Goal: Task Accomplishment & Management: Manage account settings

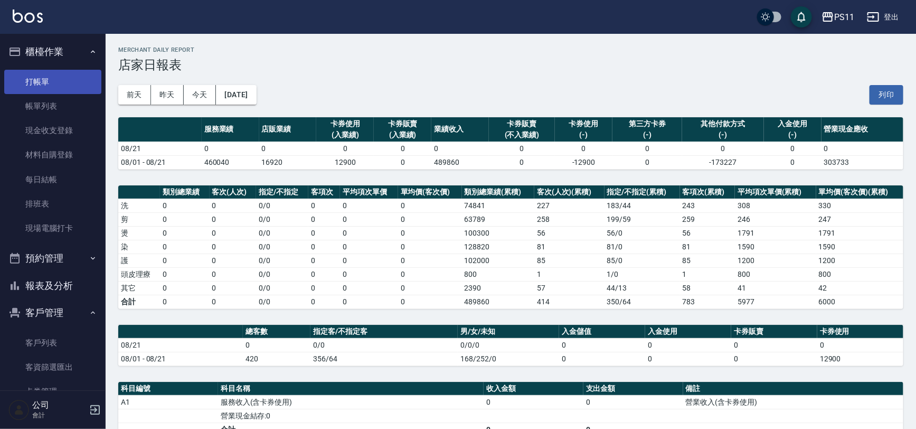
click at [40, 91] on link "打帳單" at bounding box center [52, 82] width 97 height 24
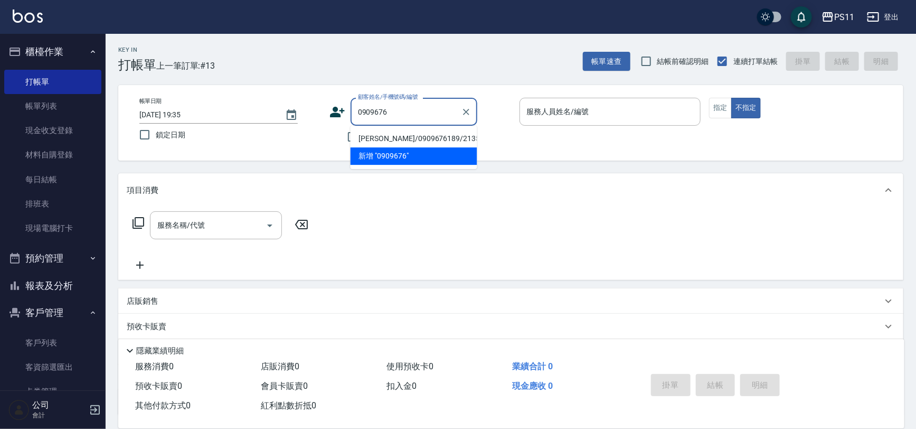
click at [419, 139] on li "[PERSON_NAME]/0909676189/2135" at bounding box center [413, 138] width 127 height 17
type input "[PERSON_NAME]/0909676189/2135"
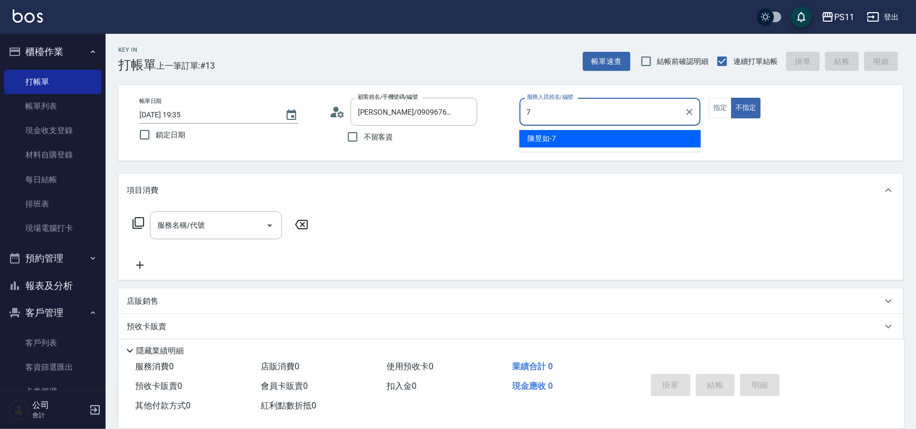
type input "陳昱如-7"
type button "false"
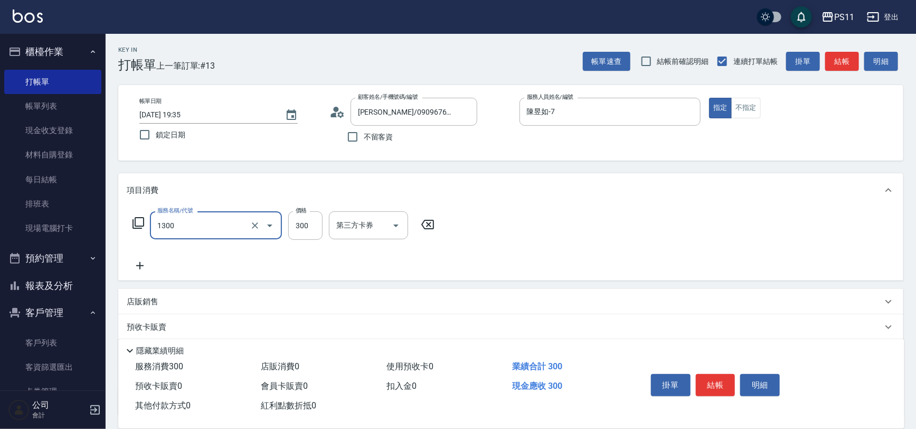
type input "洗髮300(1300)"
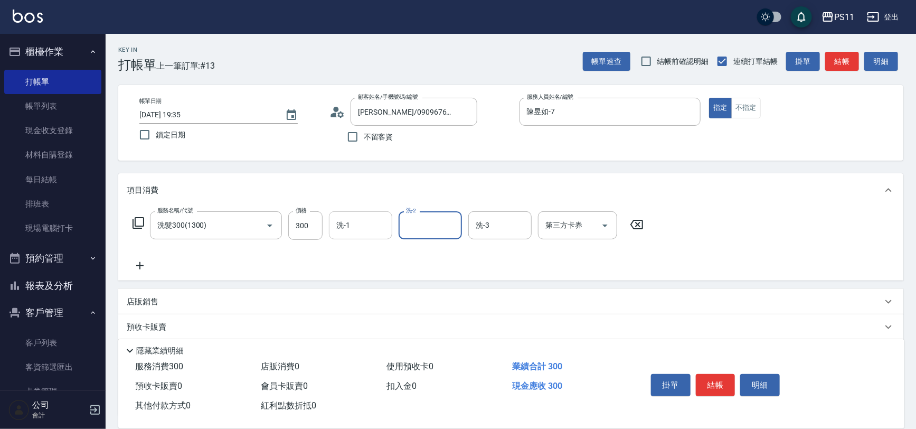
click at [356, 223] on input "洗-1" at bounding box center [361, 225] width 54 height 18
type input "陳昱如-7"
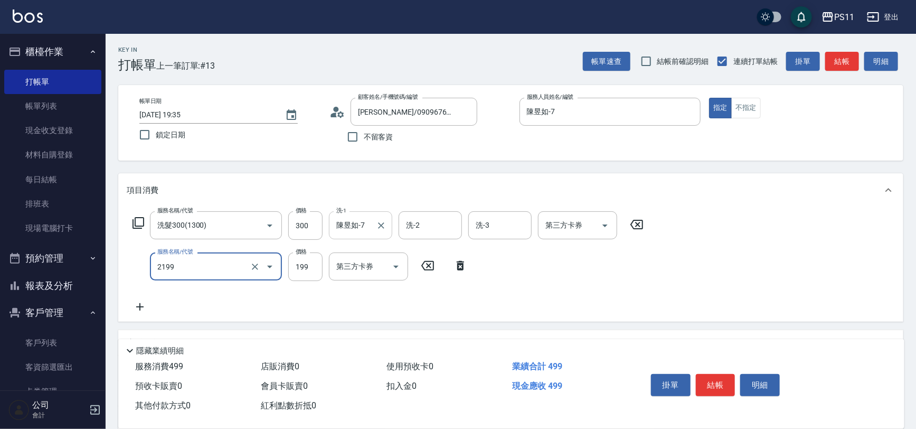
type input "不指定剪髮活動(2199)"
click at [459, 265] on icon at bounding box center [460, 265] width 26 height 13
type input "剪髮(2300)"
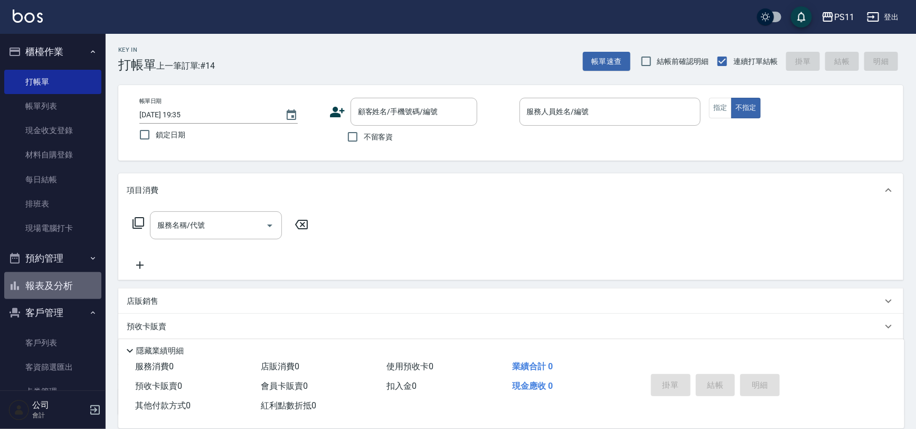
drag, startPoint x: 58, startPoint y: 280, endPoint x: 63, endPoint y: 280, distance: 5.8
click at [58, 280] on button "報表及分析" at bounding box center [52, 285] width 97 height 27
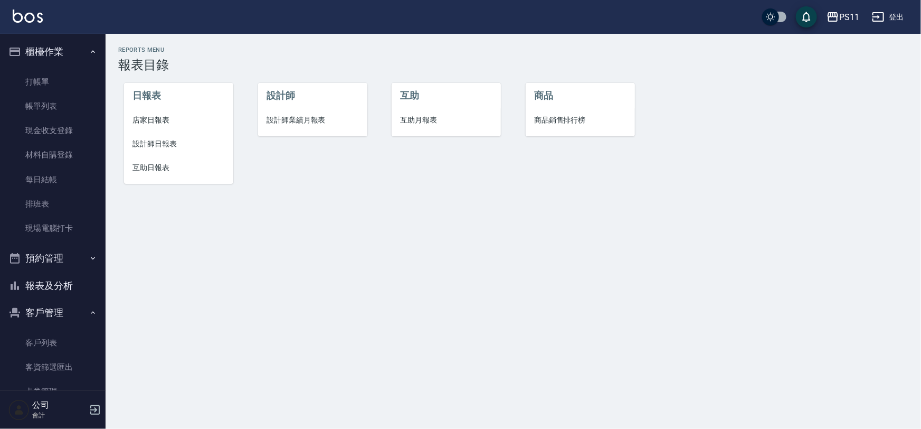
click at [164, 138] on span "設計師日報表" at bounding box center [178, 143] width 92 height 11
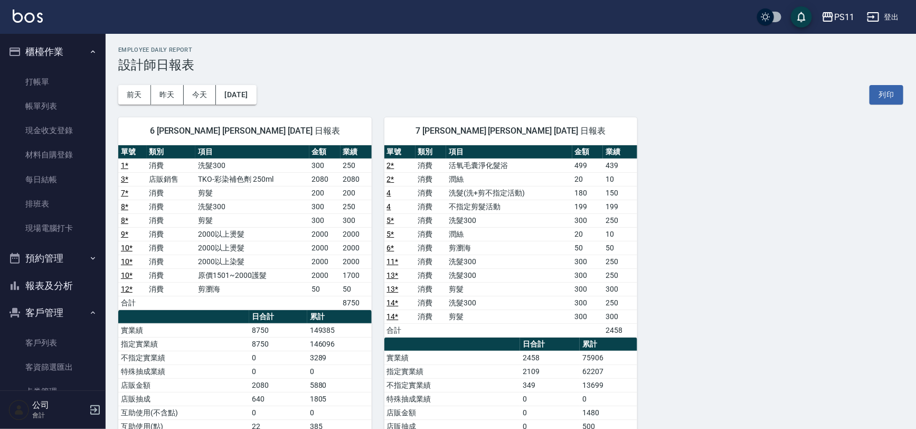
click at [92, 283] on button "報表及分析" at bounding box center [52, 285] width 97 height 27
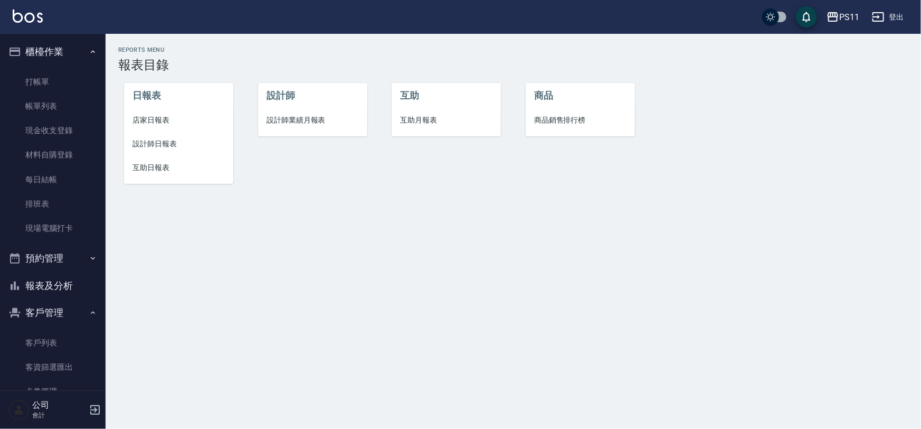
click at [160, 169] on span "互助日報表" at bounding box center [178, 167] width 92 height 11
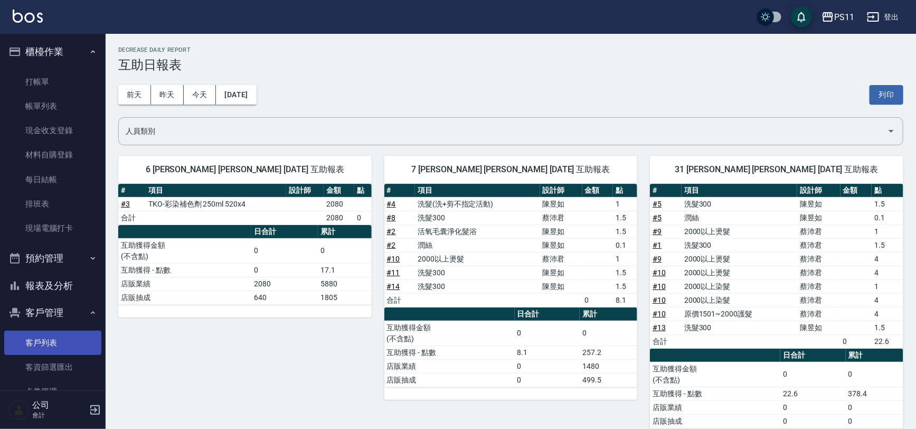
click at [58, 335] on link "客戶列表" at bounding box center [52, 342] width 97 height 24
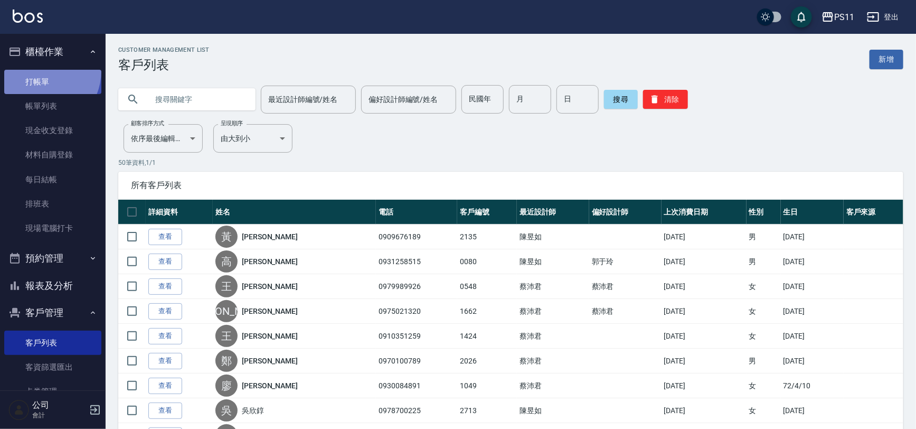
click at [37, 70] on link "打帳單" at bounding box center [52, 82] width 97 height 24
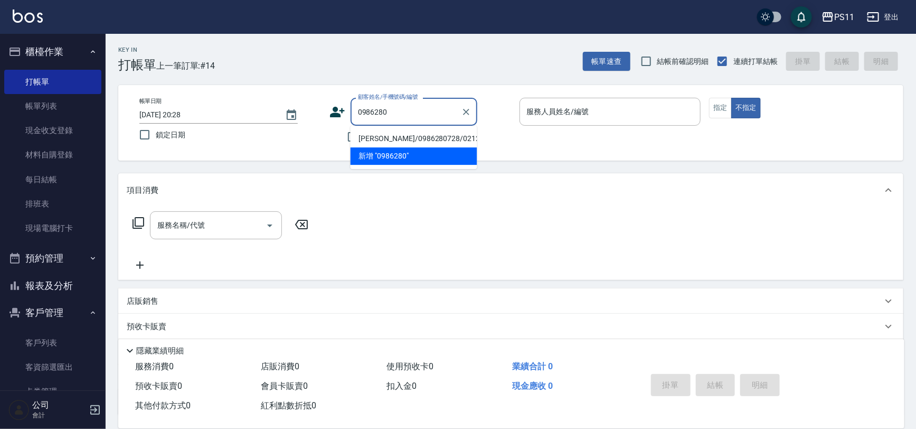
click at [430, 134] on li "[PERSON_NAME]/0986280728/0212" at bounding box center [413, 138] width 127 height 17
type input "[PERSON_NAME]/0986280728/0212"
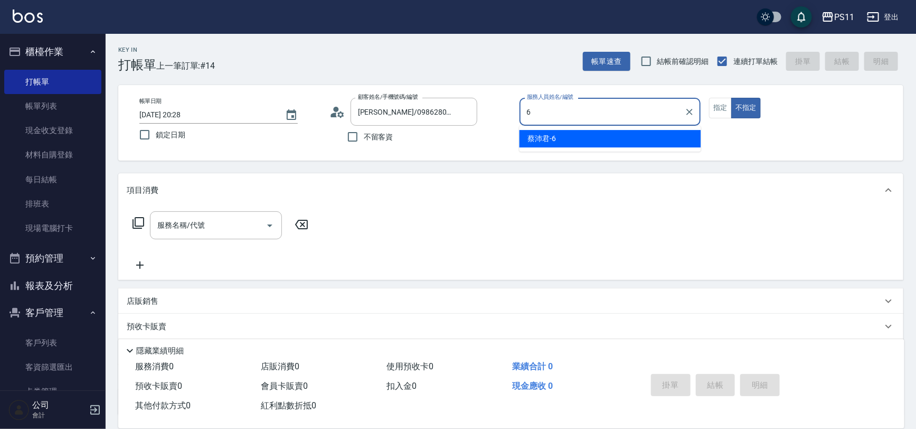
type input "[PERSON_NAME]6"
type button "false"
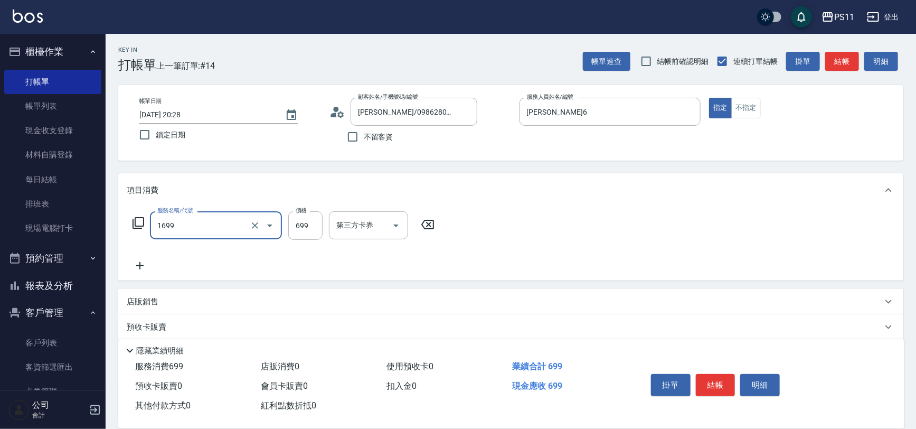
type input "純粹植淨控油油洗髮699(1699)"
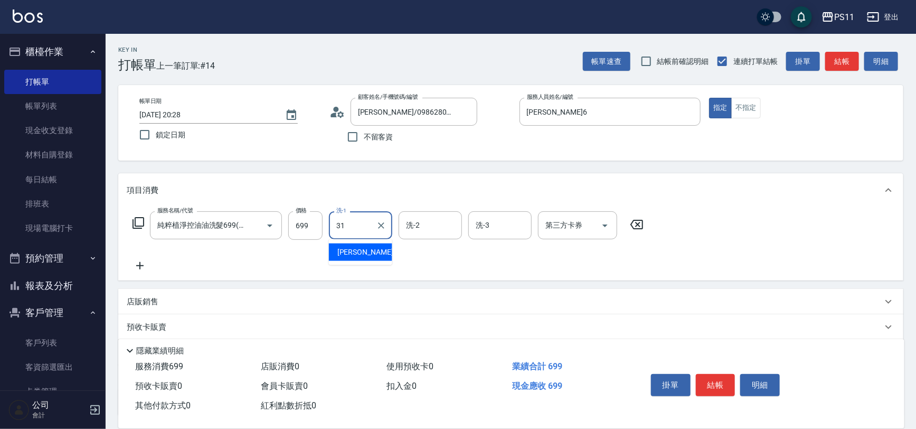
type input "[PERSON_NAME]-31"
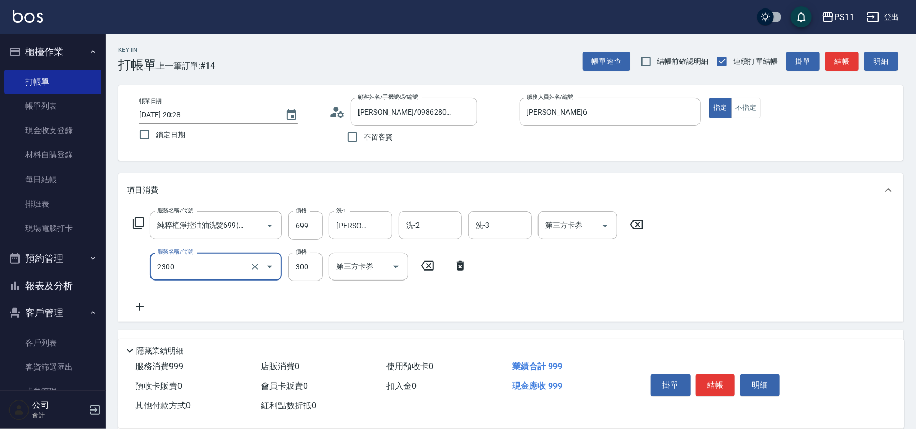
type input "剪髮(2300)"
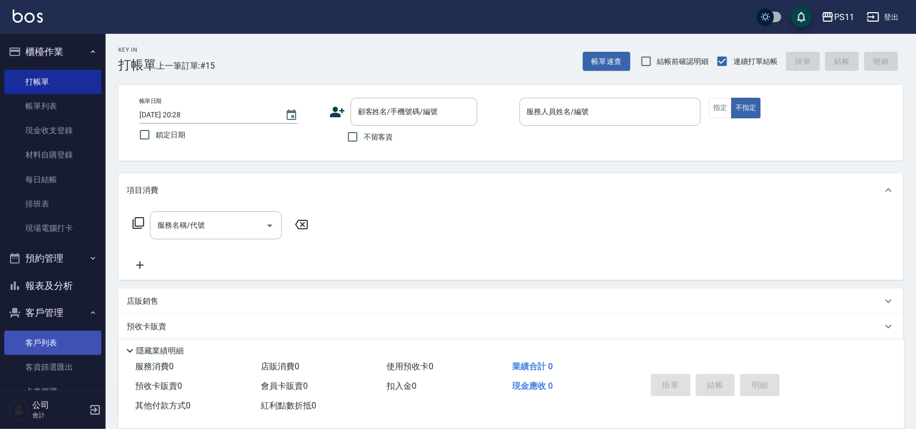
click at [56, 334] on link "客戶列表" at bounding box center [52, 342] width 97 height 24
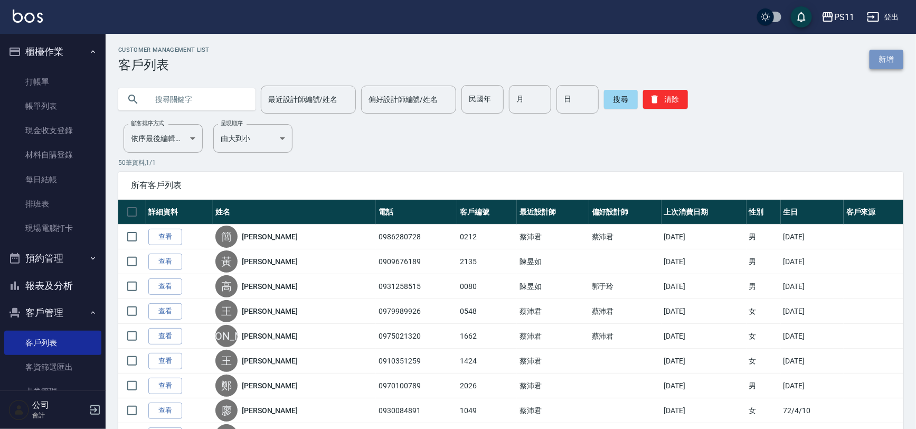
click at [894, 59] on link "新增" at bounding box center [886, 60] width 34 height 20
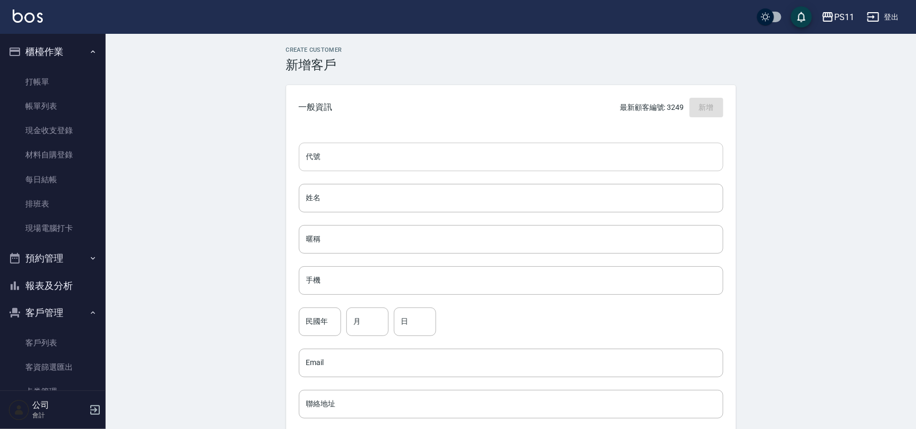
click at [477, 159] on input "代號" at bounding box center [511, 156] width 424 height 28
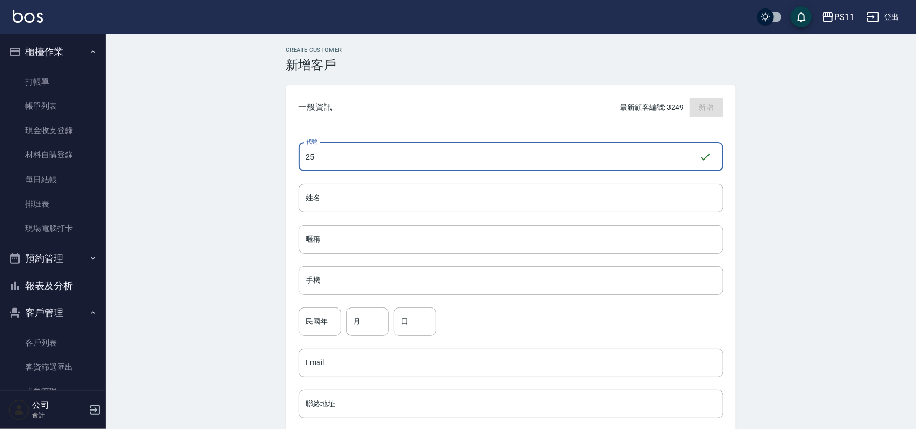
type input "2"
type input "3251"
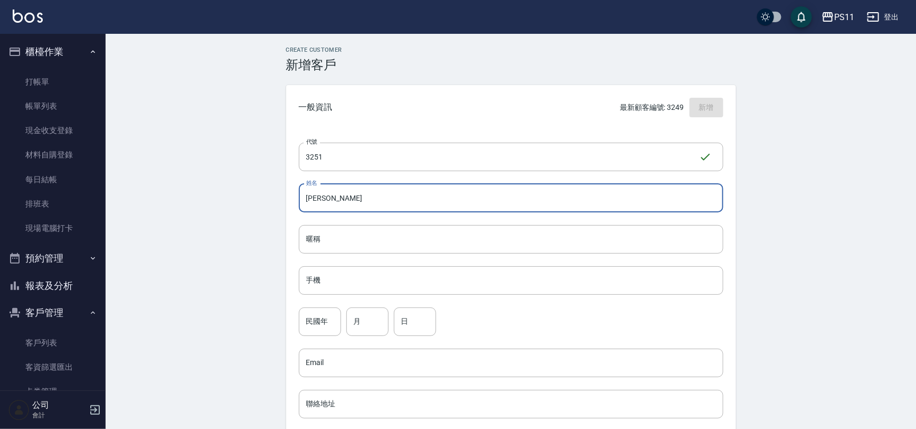
type input "[PERSON_NAME]"
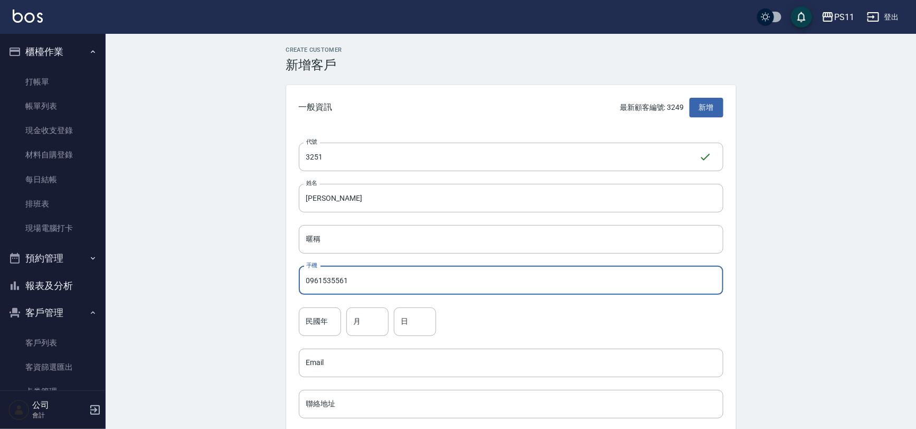
type input "0961535561"
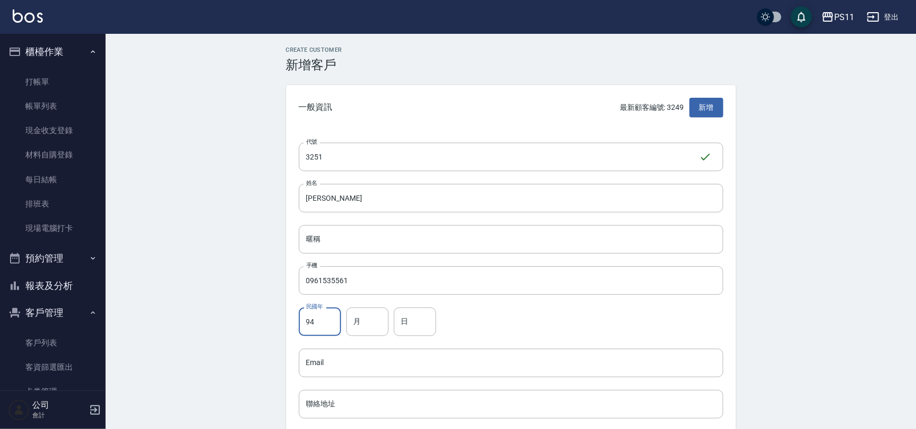
type input "94"
type input "2"
type input "27"
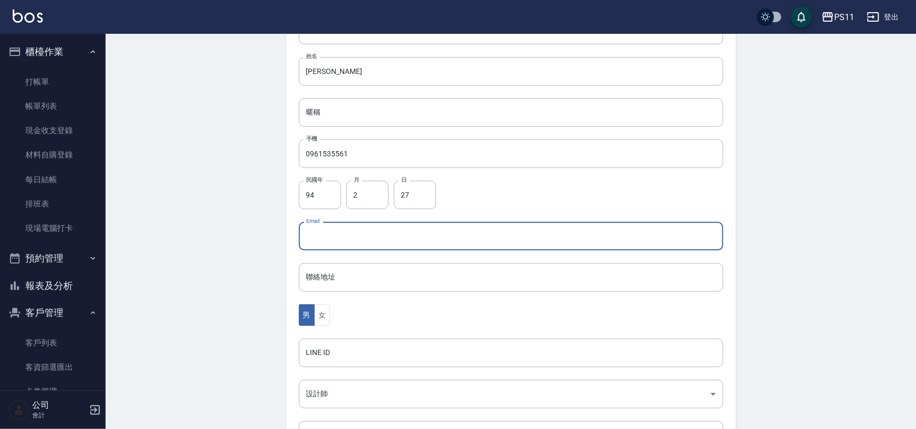
scroll to position [144, 0]
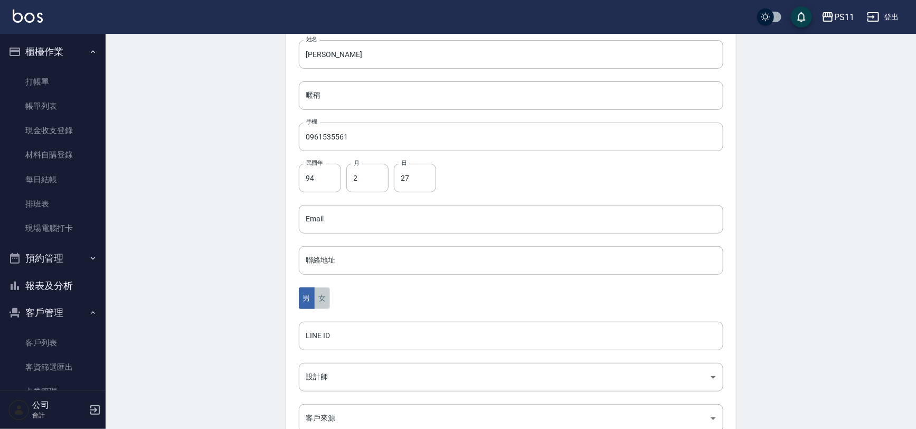
click at [321, 305] on button "女" at bounding box center [322, 298] width 16 height 22
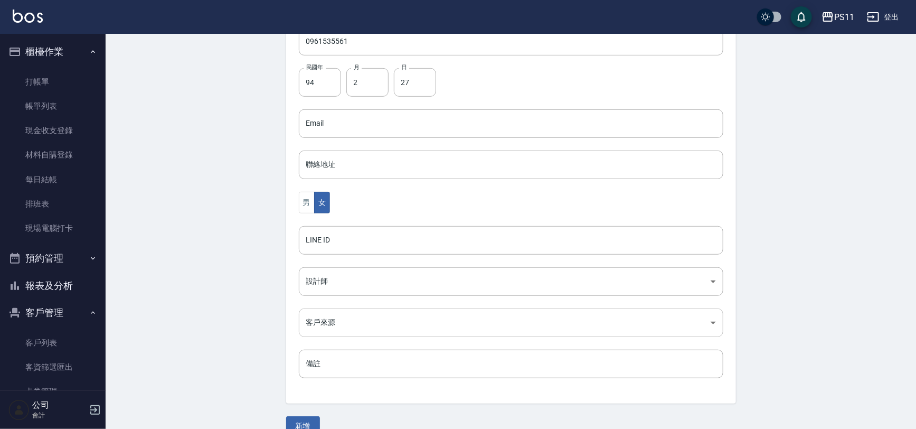
scroll to position [240, 0]
click at [304, 415] on button "新增" at bounding box center [303, 425] width 34 height 20
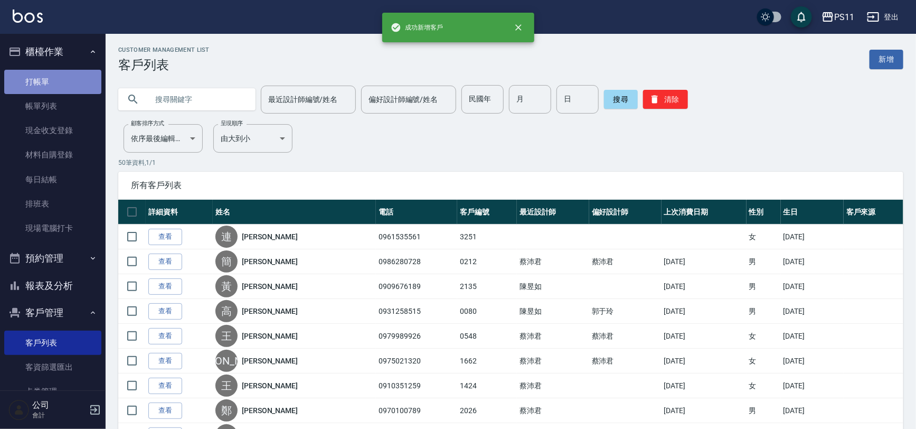
click at [69, 78] on link "打帳單" at bounding box center [52, 82] width 97 height 24
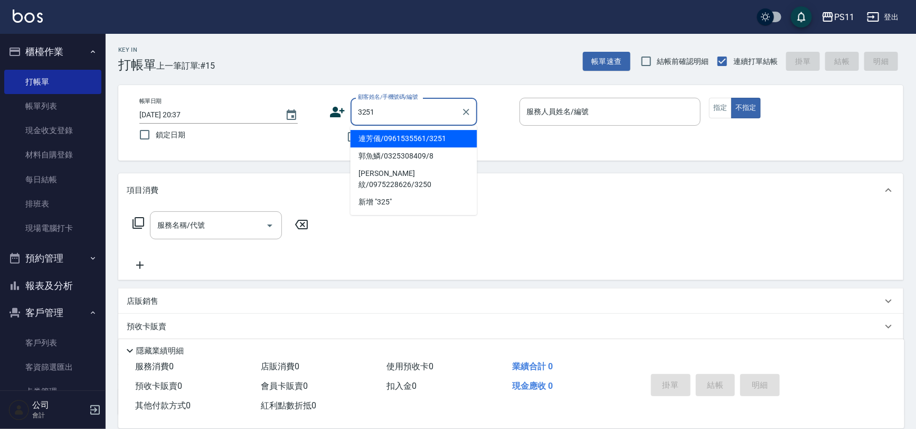
type input "連芳儀/0961535561/3251"
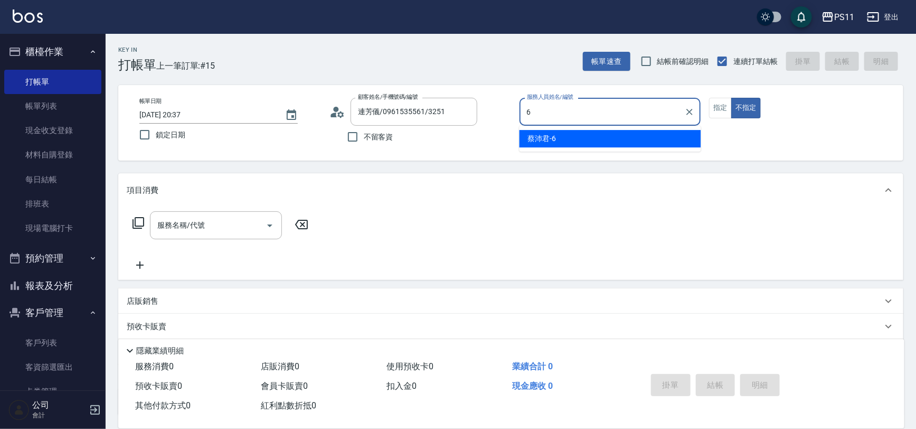
type input "[PERSON_NAME]6"
type button "false"
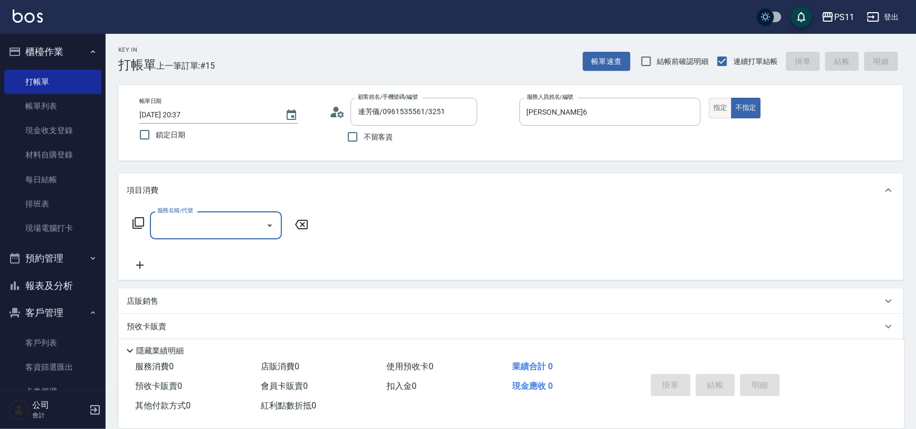
click at [715, 108] on button "指定" at bounding box center [720, 108] width 23 height 21
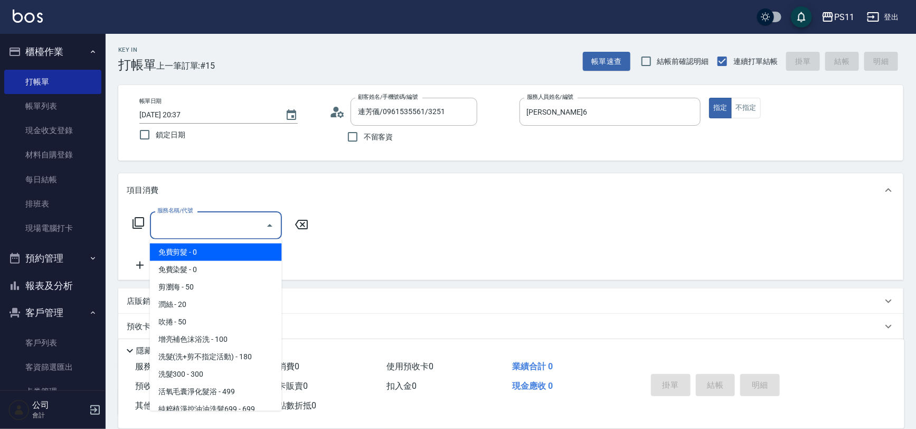
click at [169, 223] on div "服務名稱/代號 服務名稱/代號" at bounding box center [216, 225] width 132 height 28
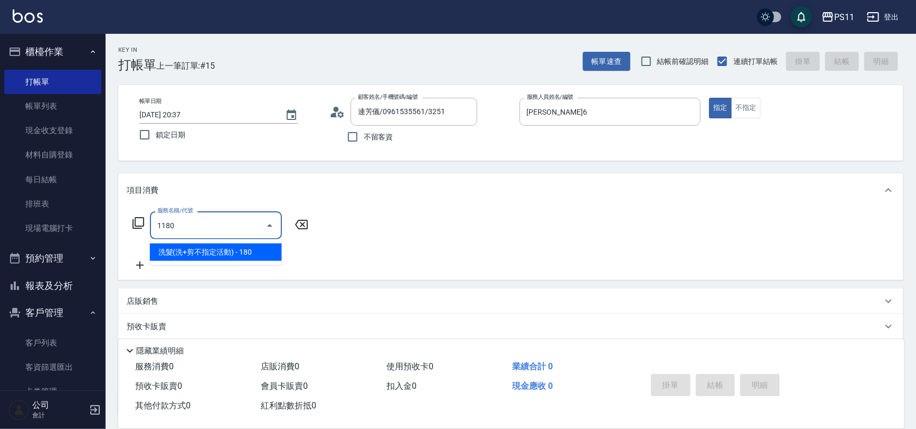
type input "洗髮(洗+剪不指定活動)(1180)"
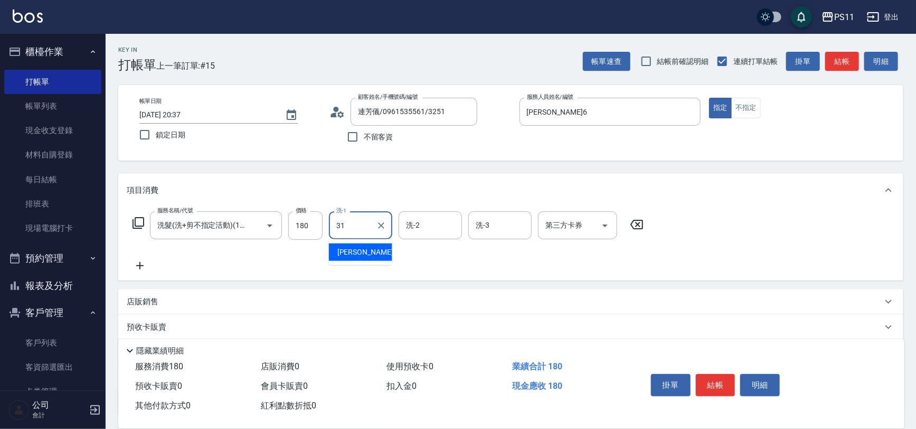
type input "[PERSON_NAME]-31"
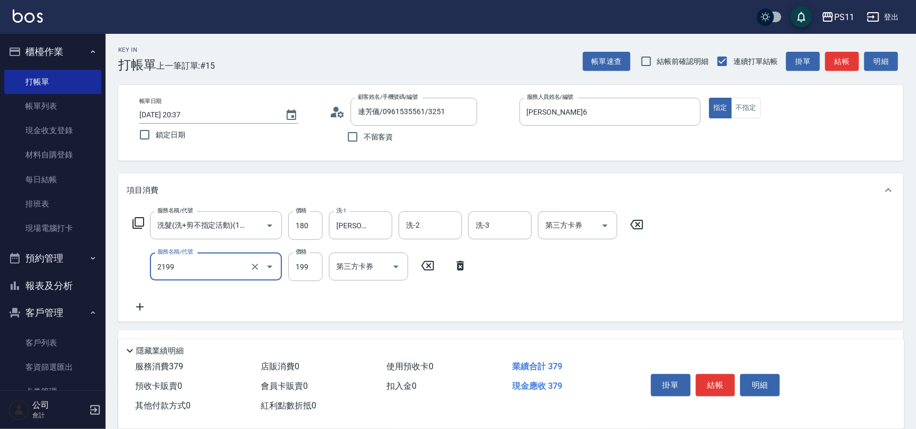
type input "不指定剪髮活動(2199)"
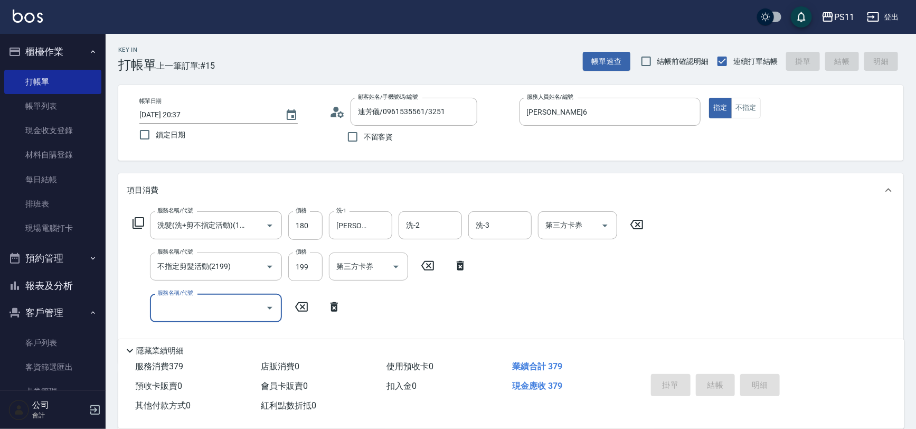
type input "[DATE] 20:38"
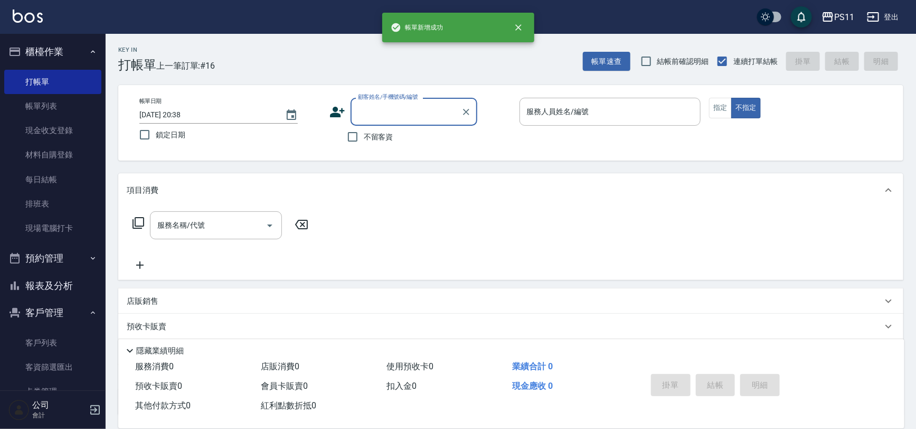
drag, startPoint x: 66, startPoint y: 288, endPoint x: 65, endPoint y: 277, distance: 11.2
click at [65, 287] on button "報表及分析" at bounding box center [52, 285] width 97 height 27
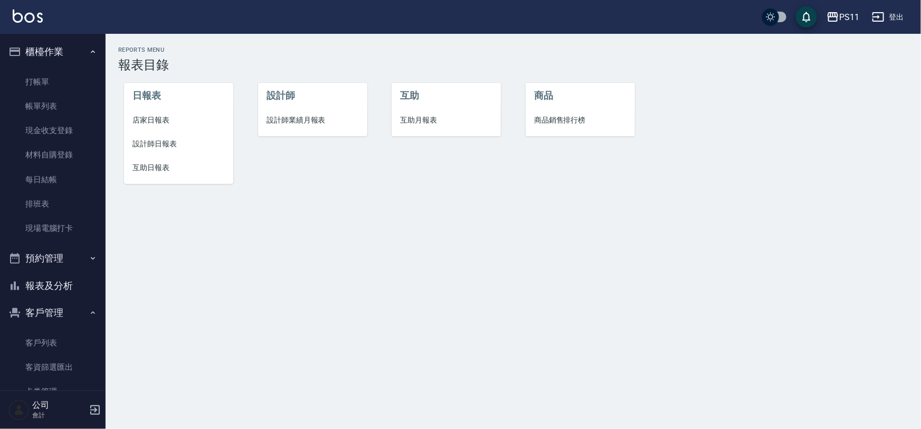
click at [169, 145] on span "設計師日報表" at bounding box center [178, 143] width 92 height 11
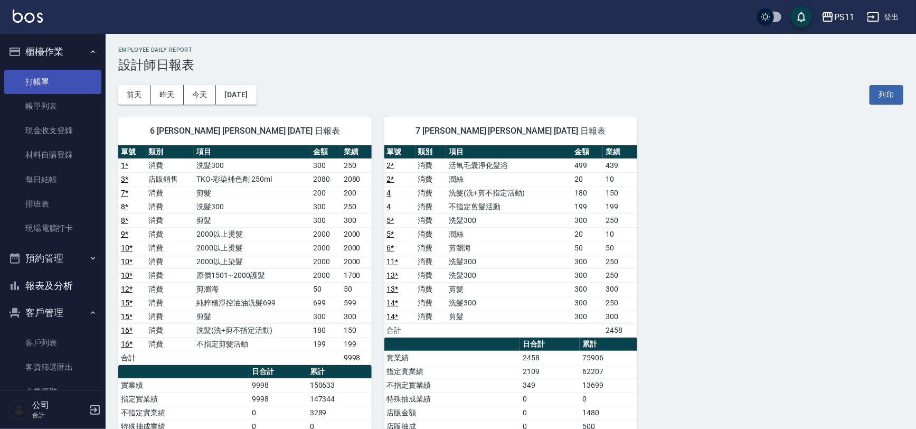
click at [33, 80] on link "打帳單" at bounding box center [52, 82] width 97 height 24
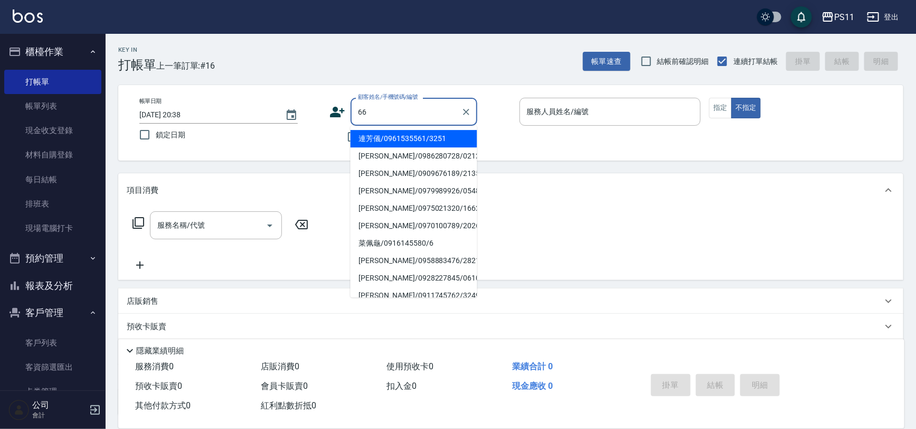
type input "[PERSON_NAME]/0975021320/1662"
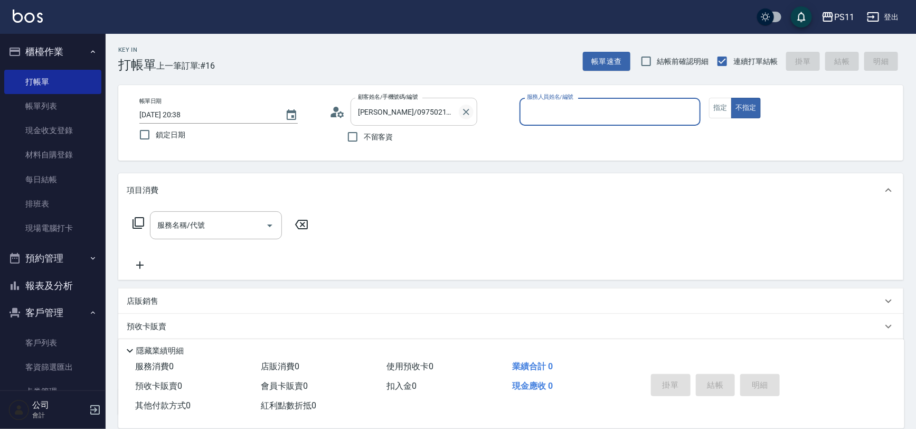
click at [462, 115] on icon "Clear" at bounding box center [466, 112] width 11 height 11
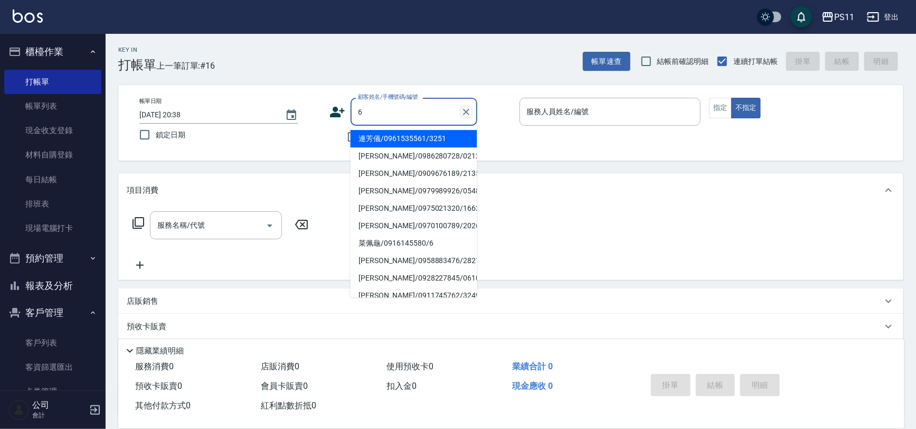
type input "連芳儀/0961535561/3251"
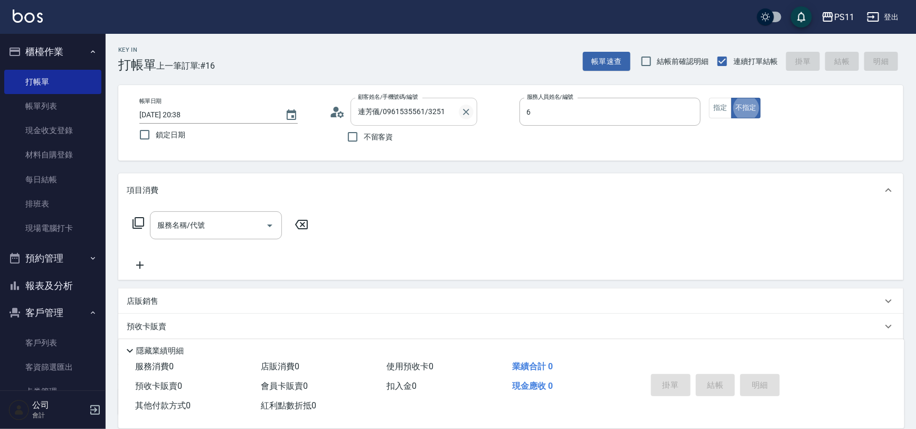
type input "[PERSON_NAME]6"
type button "false"
type input "菜佩龜/0916145580/6"
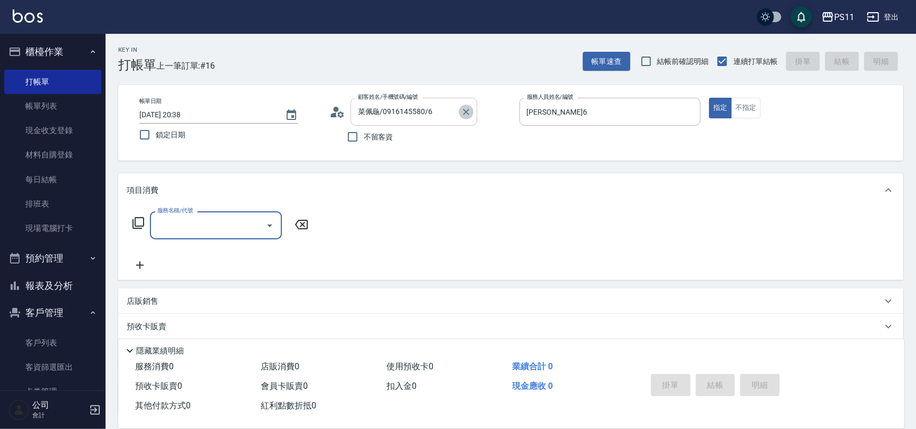
click at [464, 113] on icon "Clear" at bounding box center [466, 112] width 6 height 6
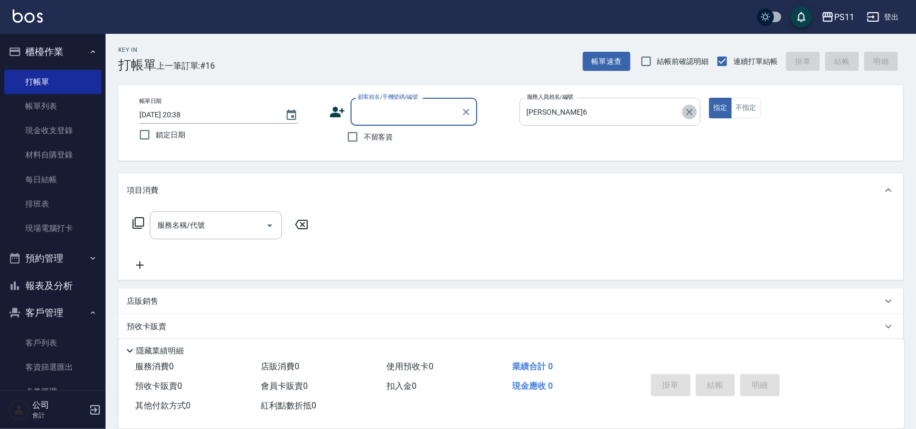
click at [684, 109] on icon "Clear" at bounding box center [689, 112] width 11 height 11
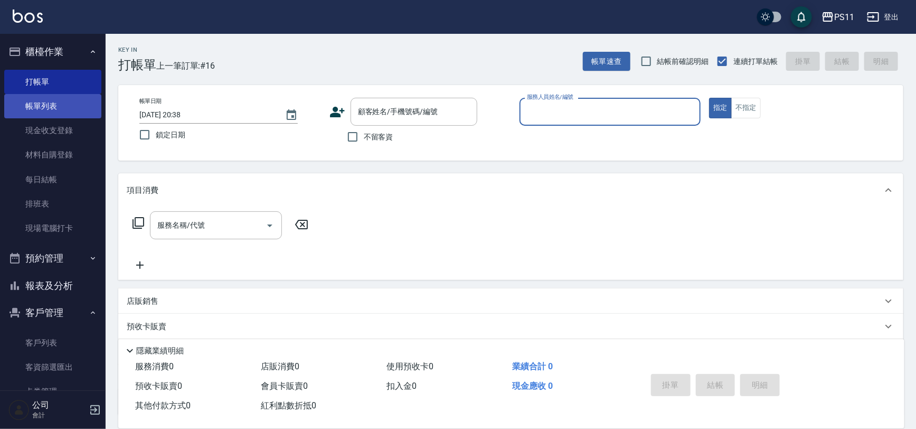
click at [60, 96] on link "帳單列表" at bounding box center [52, 106] width 97 height 24
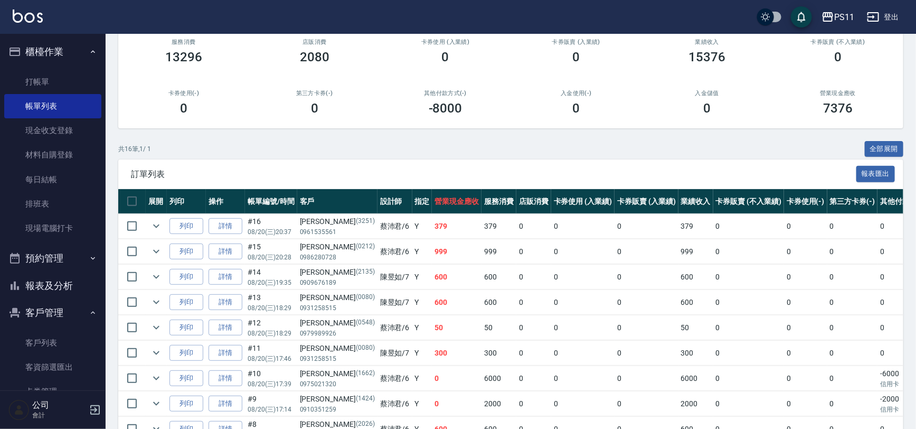
scroll to position [152, 0]
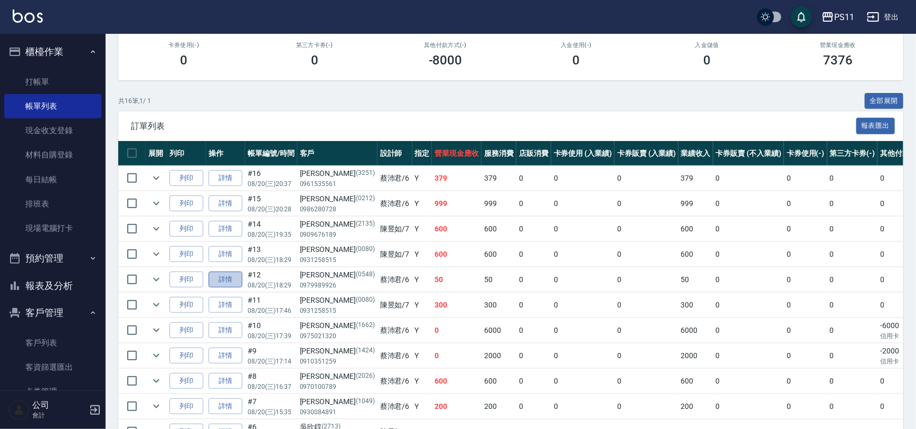
drag, startPoint x: 229, startPoint y: 280, endPoint x: 237, endPoint y: 270, distance: 13.1
click at [229, 280] on link "詳情" at bounding box center [225, 279] width 34 height 16
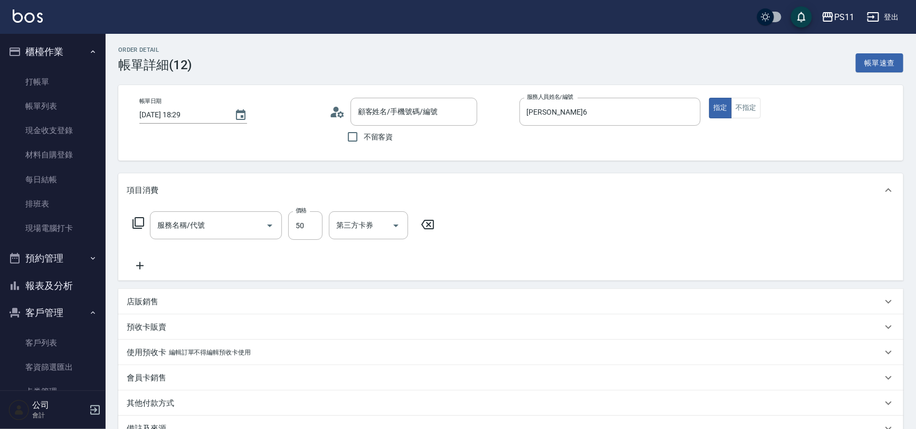
type input "[DATE] 18:29"
type input "[PERSON_NAME]6"
type input "剪瀏海(250)"
type input "[PERSON_NAME]/0979989926/0548"
click at [305, 223] on input "50" at bounding box center [305, 225] width 34 height 28
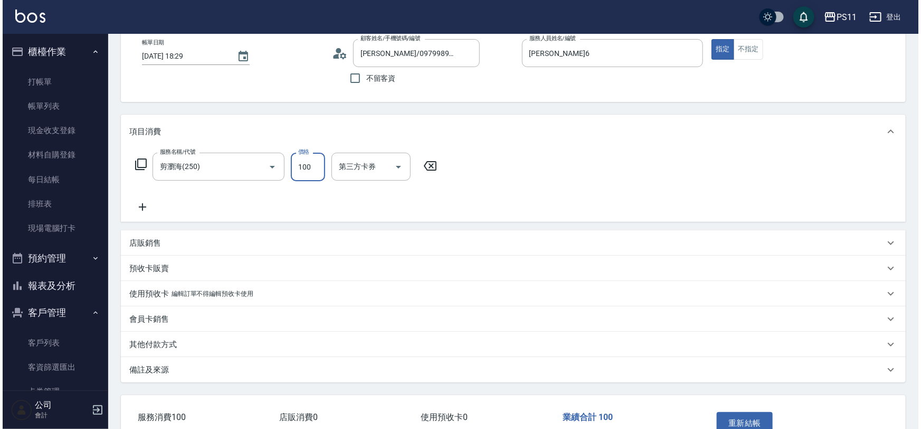
scroll to position [124, 0]
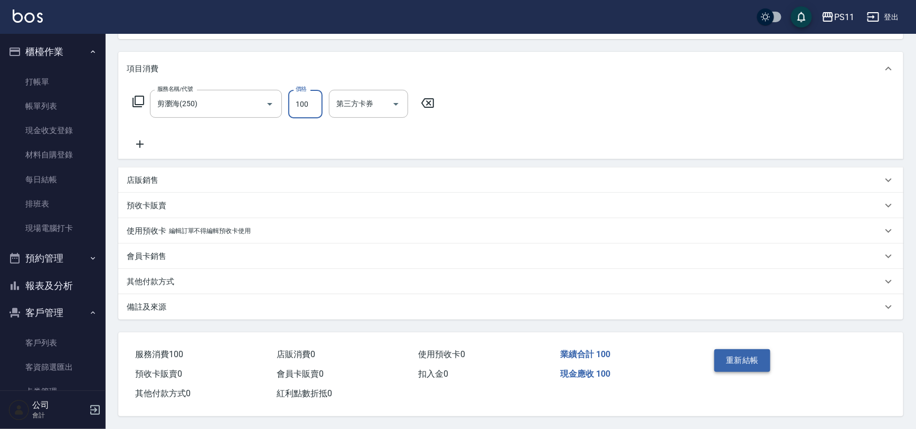
type input "100"
click at [752, 356] on button "重新結帳" at bounding box center [742, 360] width 56 height 22
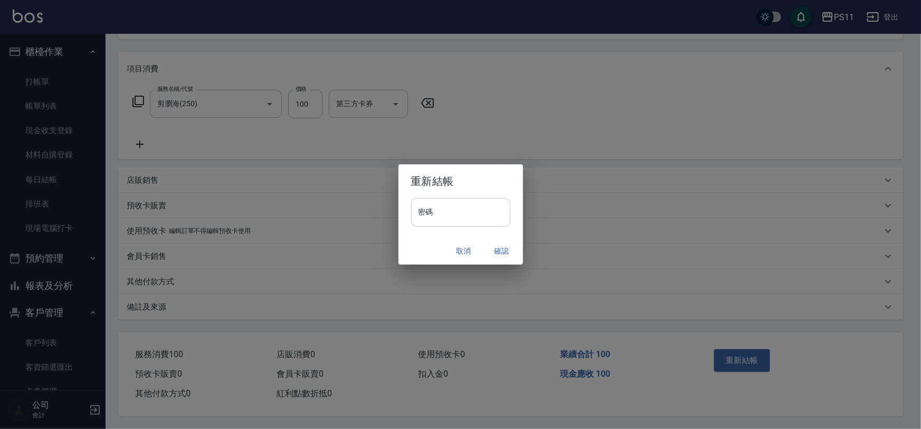
click at [462, 207] on input "密碼" at bounding box center [460, 212] width 99 height 28
type input "****"
click at [506, 244] on button "確認" at bounding box center [502, 251] width 34 height 20
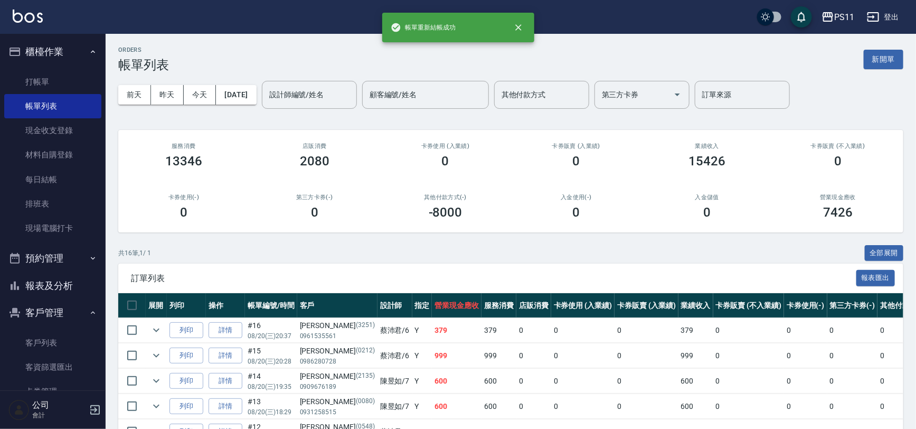
drag, startPoint x: 42, startPoint y: 287, endPoint x: 42, endPoint y: 280, distance: 6.9
click at [42, 287] on button "報表及分析" at bounding box center [52, 285] width 97 height 27
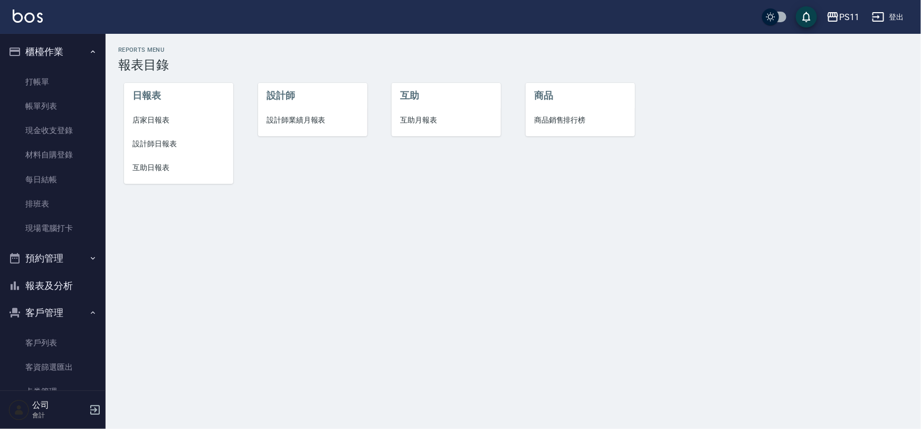
click at [154, 137] on li "設計師日報表" at bounding box center [178, 144] width 109 height 24
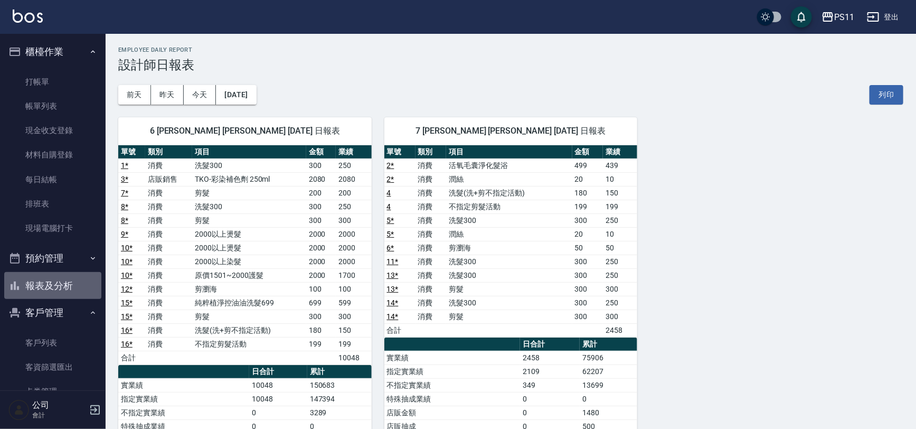
click at [58, 291] on button "報表及分析" at bounding box center [52, 285] width 97 height 27
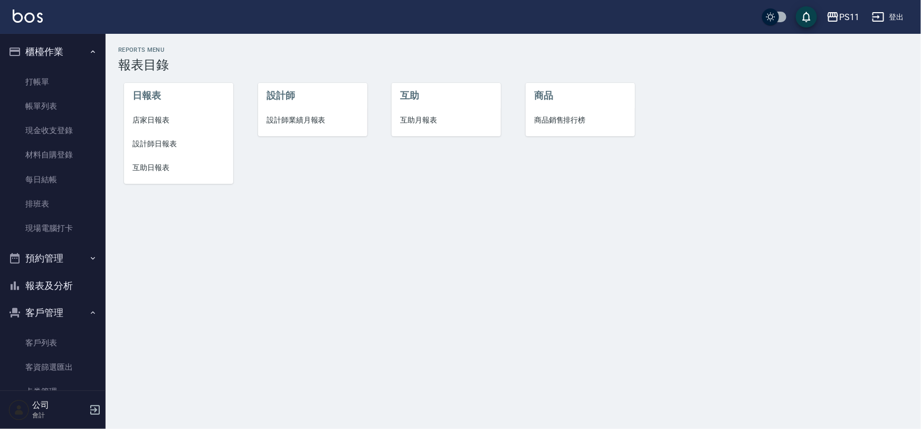
click at [138, 121] on span "店家日報表" at bounding box center [178, 120] width 92 height 11
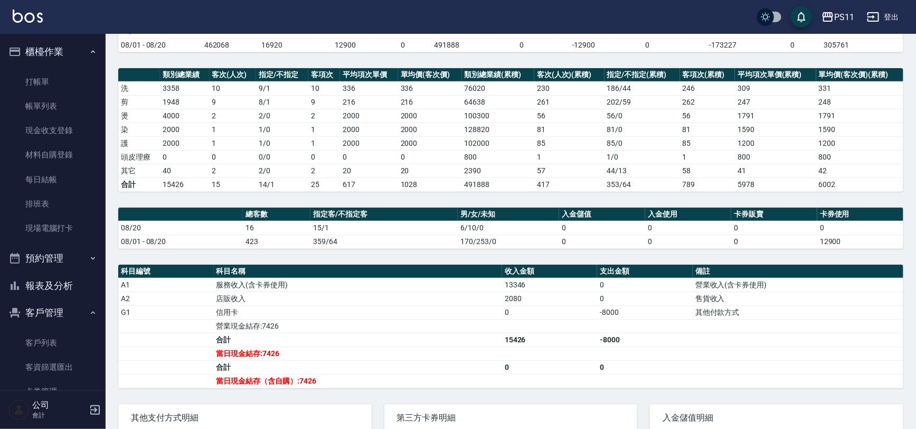
scroll to position [144, 0]
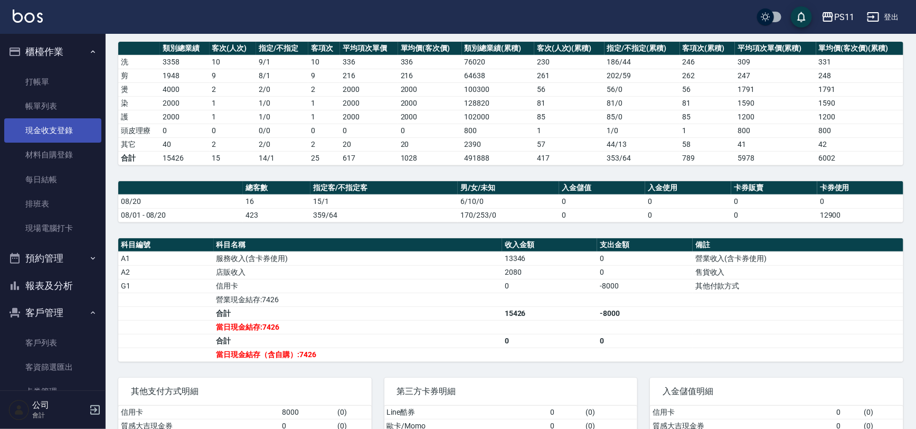
click at [59, 127] on link "現金收支登錄" at bounding box center [52, 130] width 97 height 24
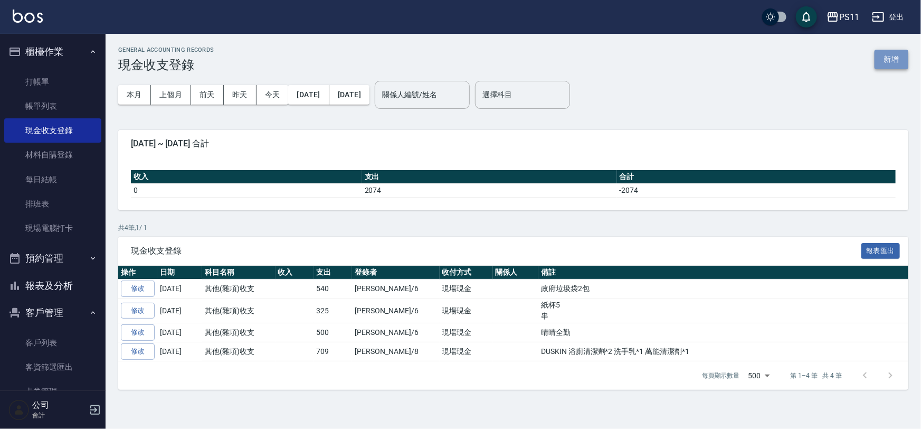
click at [895, 59] on button "新增" at bounding box center [891, 60] width 34 height 20
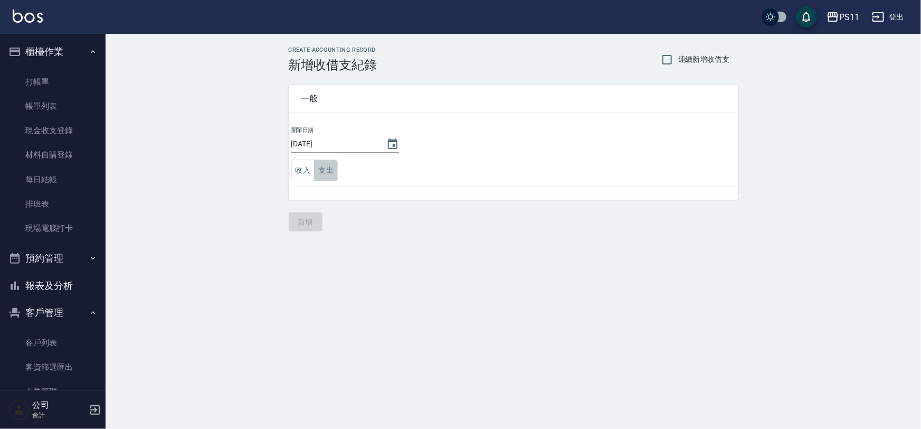
click at [324, 164] on button "支出" at bounding box center [326, 170] width 24 height 22
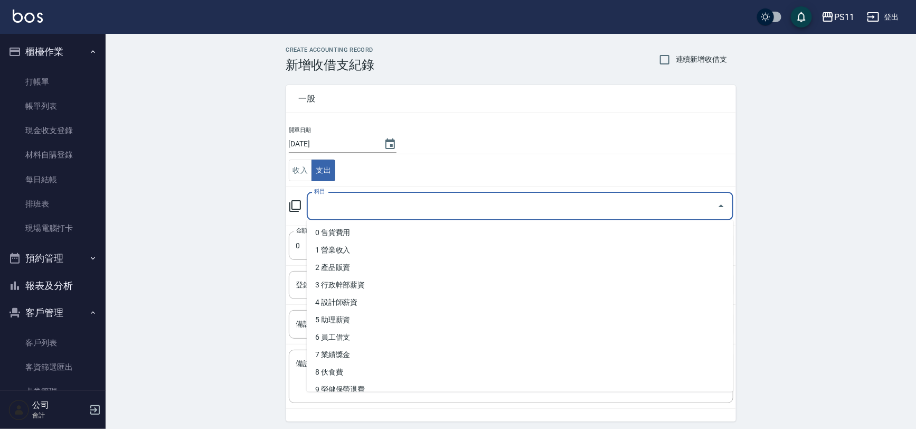
click at [384, 202] on input "科目" at bounding box center [511, 206] width 401 height 18
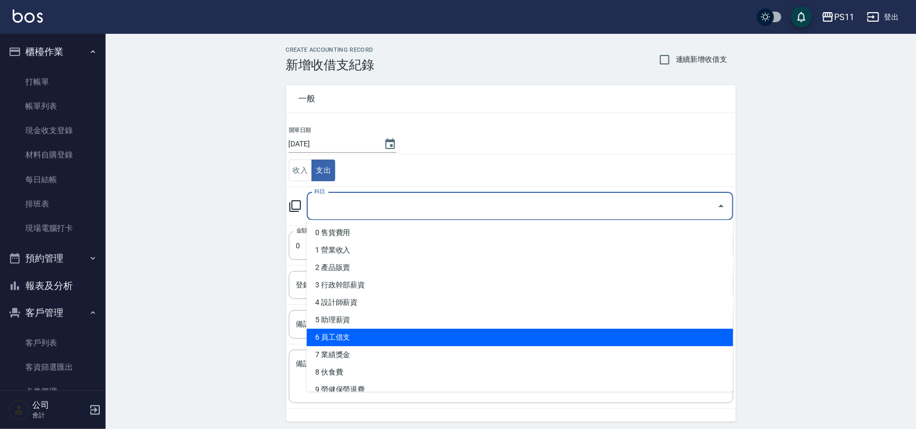
click at [415, 332] on li "6 員工借支" at bounding box center [520, 336] width 426 height 17
type input "6 員工借支"
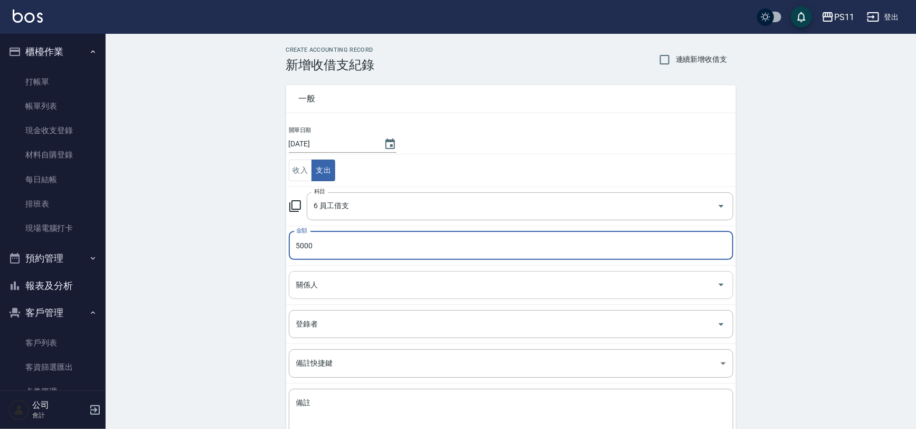
type input "5000"
click at [496, 289] on input "關係人" at bounding box center [502, 284] width 419 height 18
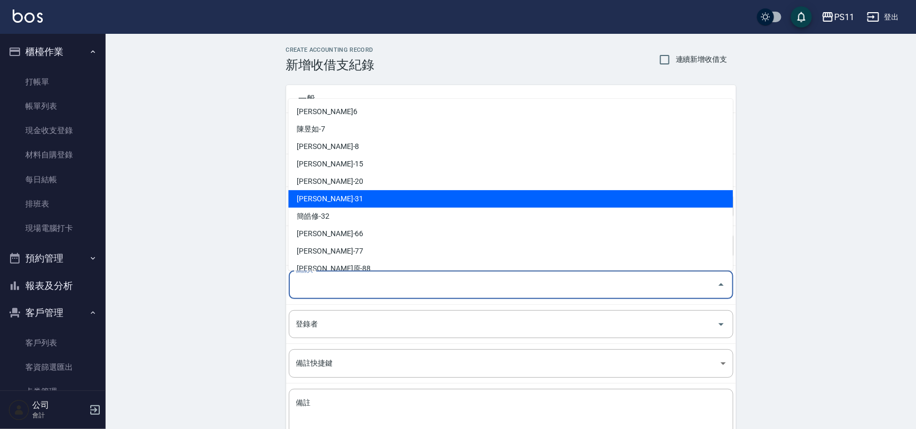
click at [477, 203] on li "[PERSON_NAME]-31" at bounding box center [510, 198] width 444 height 17
type input "[PERSON_NAME]-31"
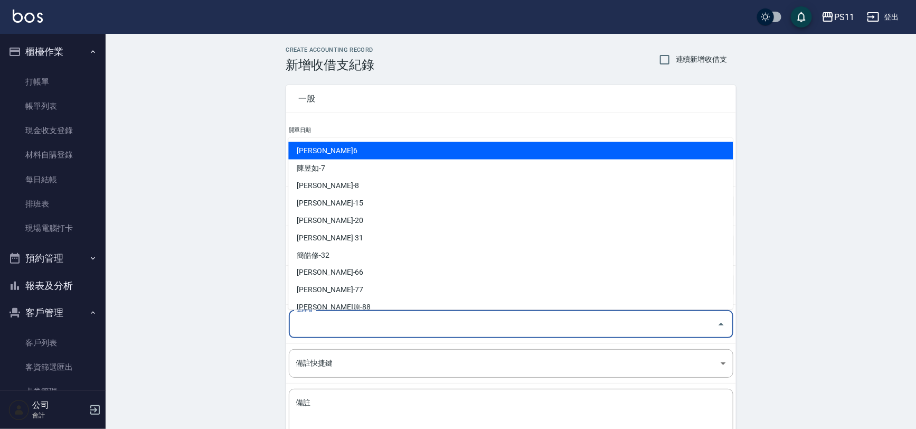
click at [461, 330] on input "登錄者" at bounding box center [502, 324] width 419 height 18
click at [474, 157] on li "[PERSON_NAME]6" at bounding box center [510, 150] width 444 height 17
type input "[PERSON_NAME]6"
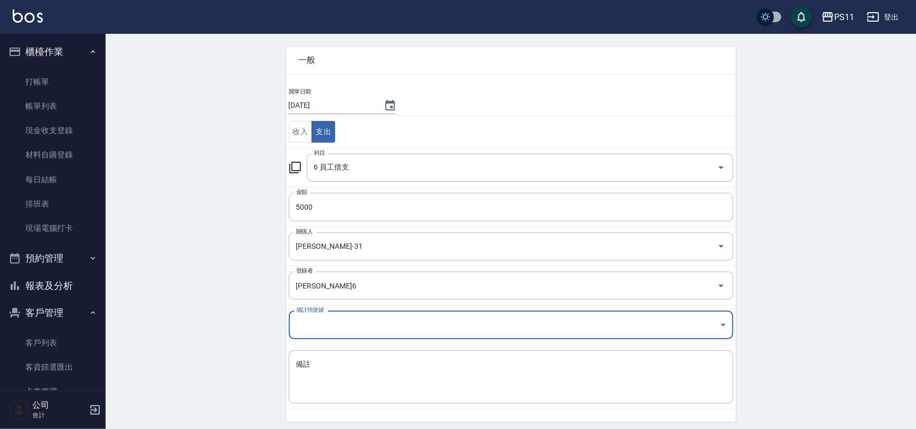
scroll to position [75, 0]
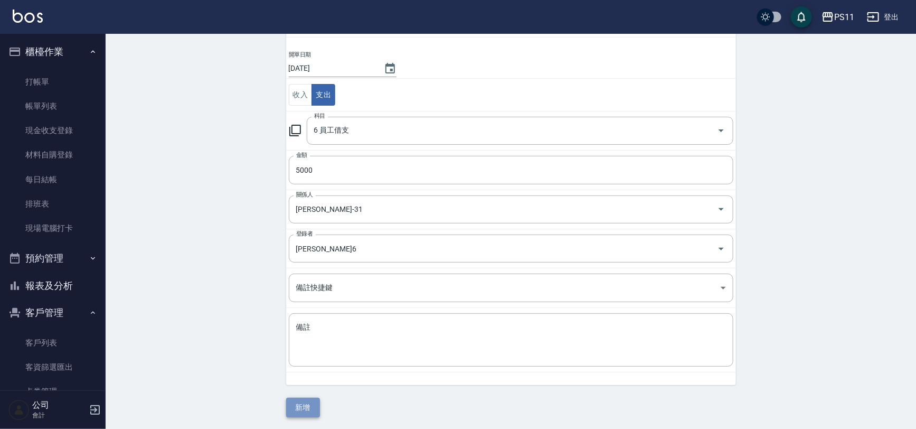
click at [304, 403] on button "新增" at bounding box center [303, 407] width 34 height 20
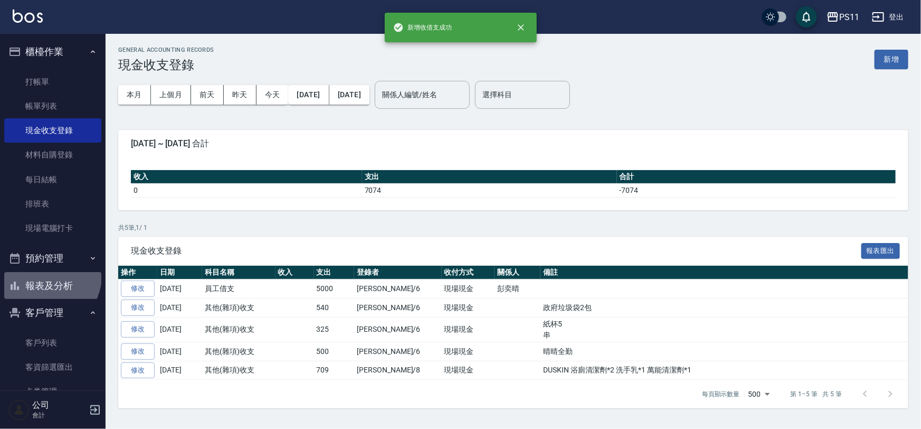
click at [45, 277] on button "報表及分析" at bounding box center [52, 285] width 97 height 27
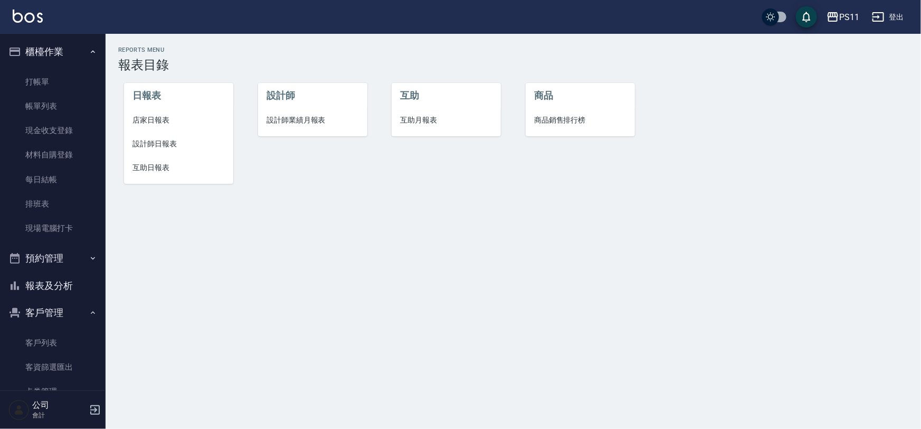
click at [132, 117] on span "店家日報表" at bounding box center [178, 120] width 92 height 11
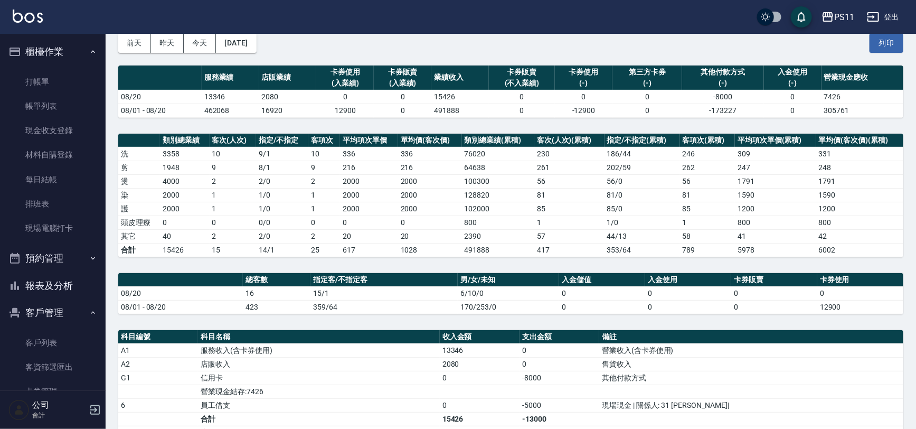
scroll to position [47, 0]
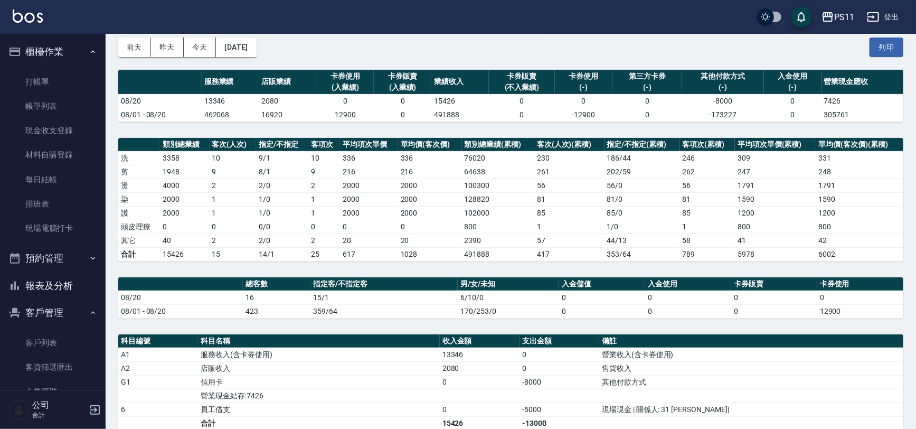
drag, startPoint x: 47, startPoint y: 285, endPoint x: 50, endPoint y: 271, distance: 14.0
click at [47, 285] on button "報表及分析" at bounding box center [52, 285] width 97 height 27
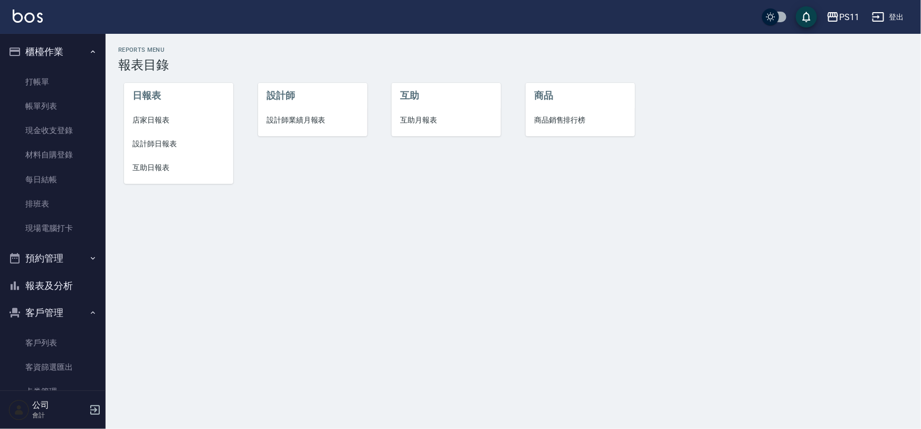
click at [144, 142] on span "設計師日報表" at bounding box center [178, 143] width 92 height 11
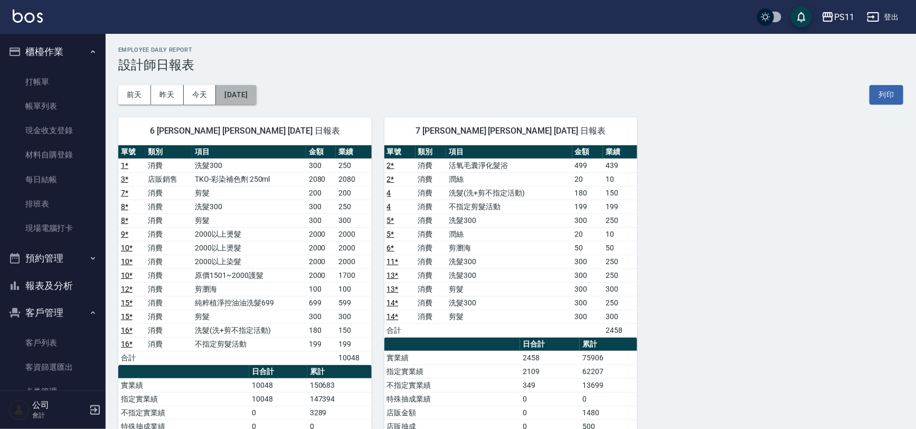
click at [256, 98] on button "[DATE]" at bounding box center [236, 95] width 40 height 20
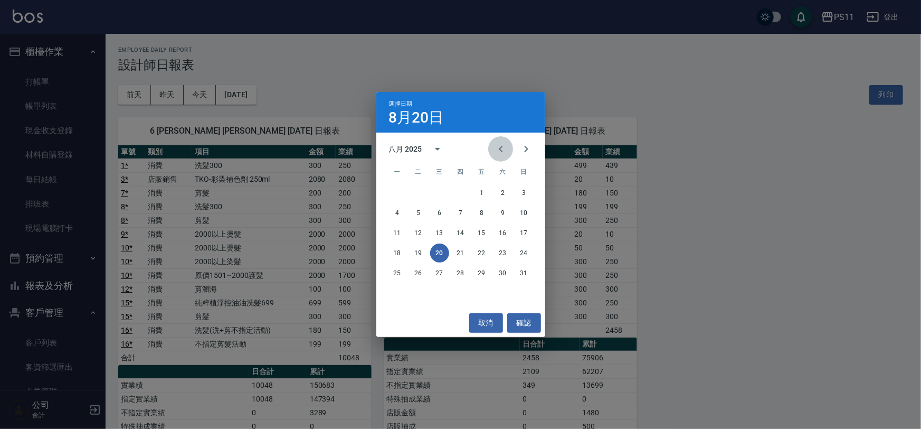
click at [500, 153] on icon "Previous month" at bounding box center [501, 148] width 13 height 13
click at [530, 235] on button "20" at bounding box center [524, 232] width 19 height 19
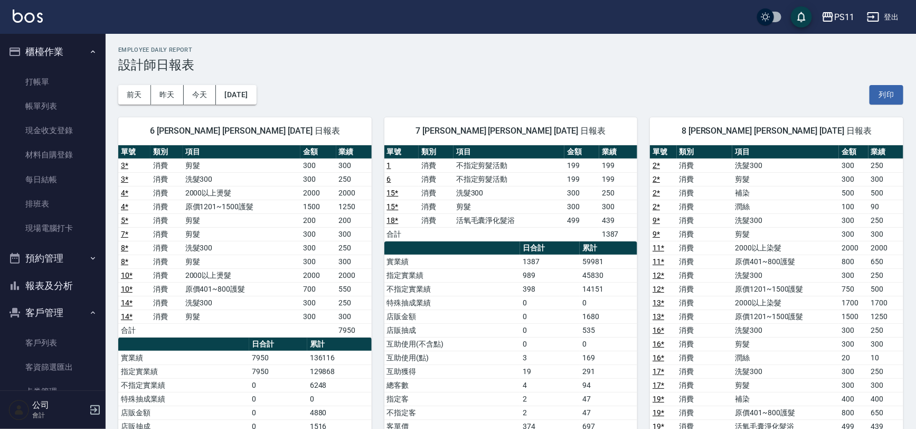
click at [62, 288] on button "報表及分析" at bounding box center [52, 285] width 97 height 27
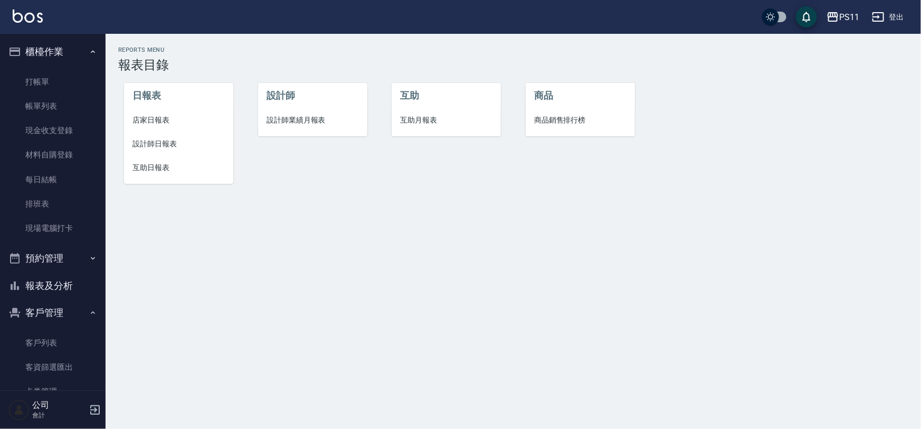
click at [161, 144] on span "設計師日報表" at bounding box center [178, 143] width 92 height 11
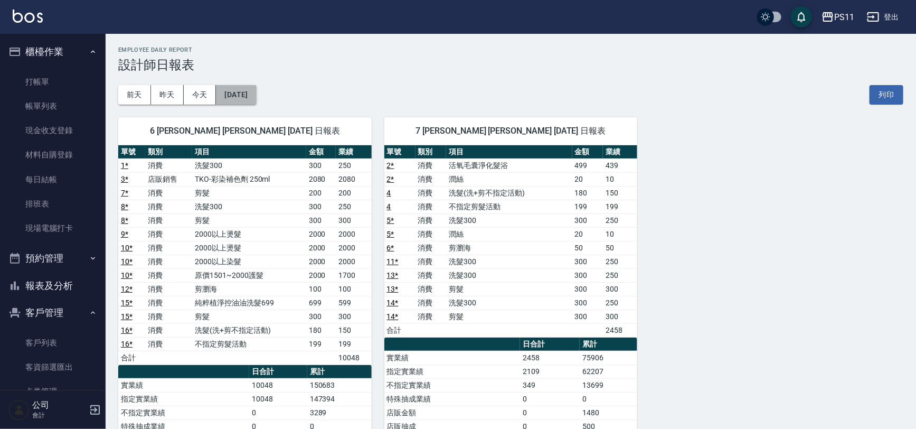
click at [256, 97] on button "[DATE]" at bounding box center [236, 95] width 40 height 20
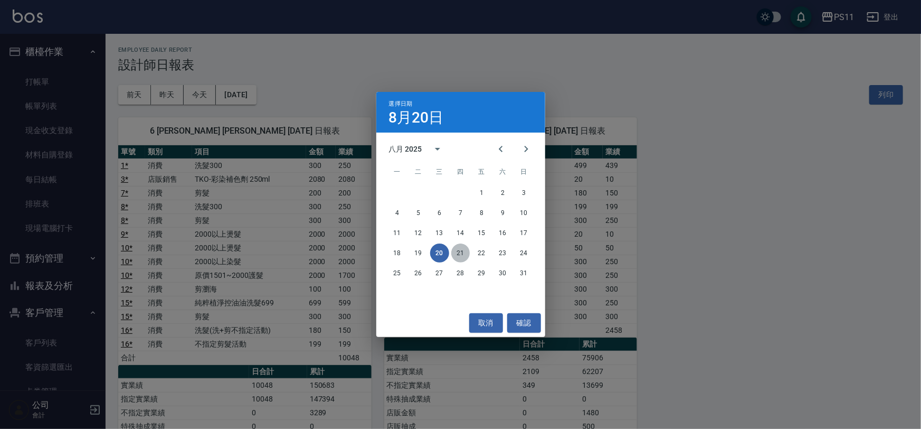
click at [463, 250] on button "21" at bounding box center [460, 252] width 19 height 19
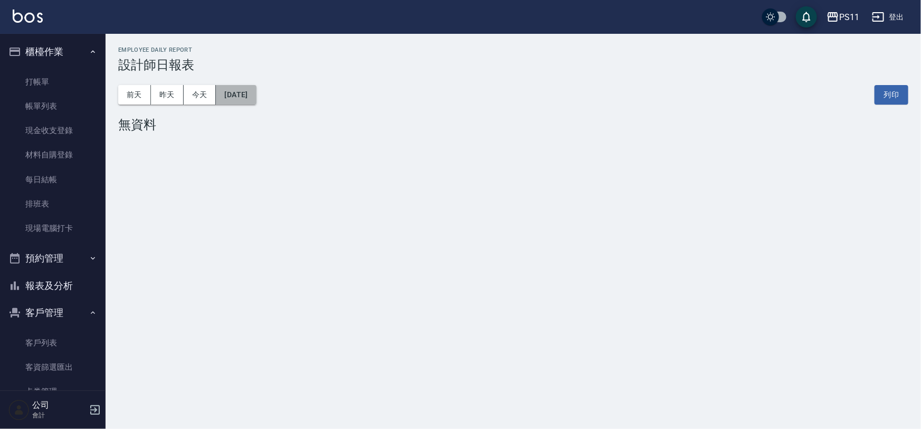
click at [256, 94] on button "[DATE]" at bounding box center [236, 95] width 40 height 20
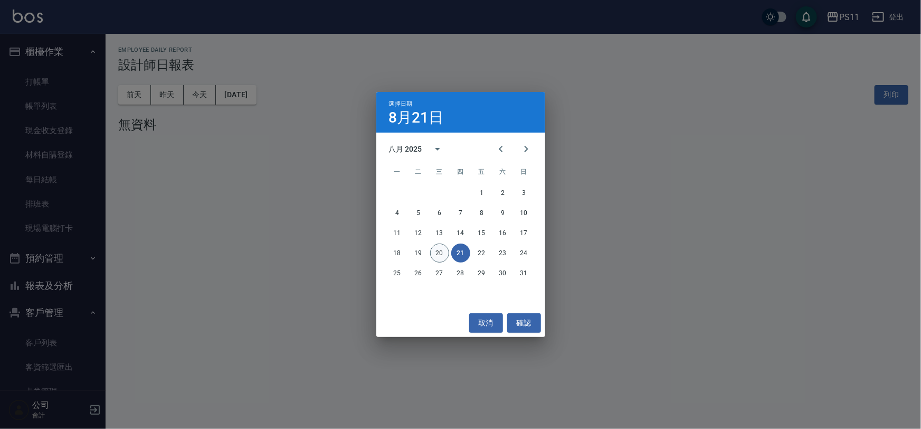
click at [433, 252] on button "20" at bounding box center [439, 252] width 19 height 19
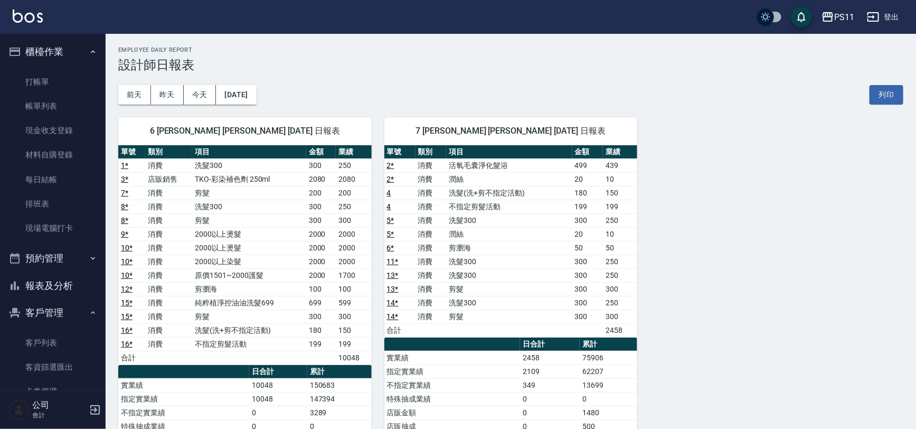
click at [684, 174] on div "6 [PERSON_NAME] [PERSON_NAME] [DATE] 日報表 單號 類別 項目 金額 業績 1 * 消費 洗髮300 300 250 3 …" at bounding box center [504, 350] width 797 height 492
click at [256, 97] on button "[DATE]" at bounding box center [236, 95] width 40 height 20
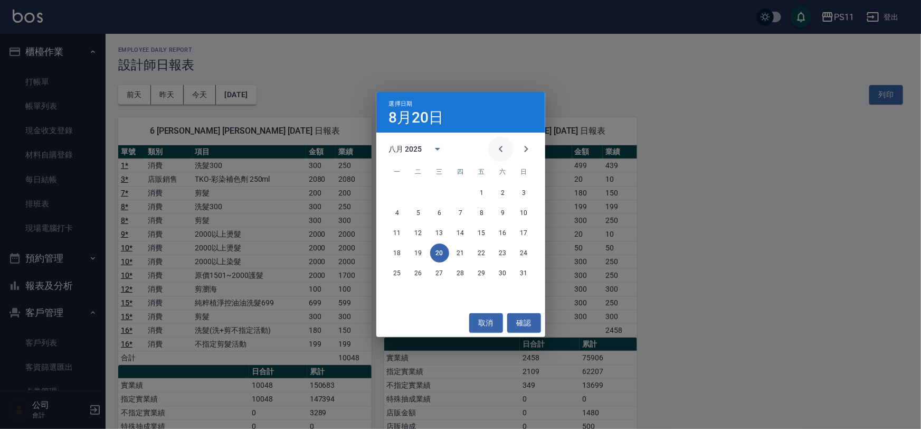
click at [491, 148] on button "Previous month" at bounding box center [500, 148] width 25 height 25
click at [493, 149] on button "Previous month" at bounding box center [500, 148] width 25 height 25
click at [396, 290] on button "30" at bounding box center [397, 292] width 19 height 19
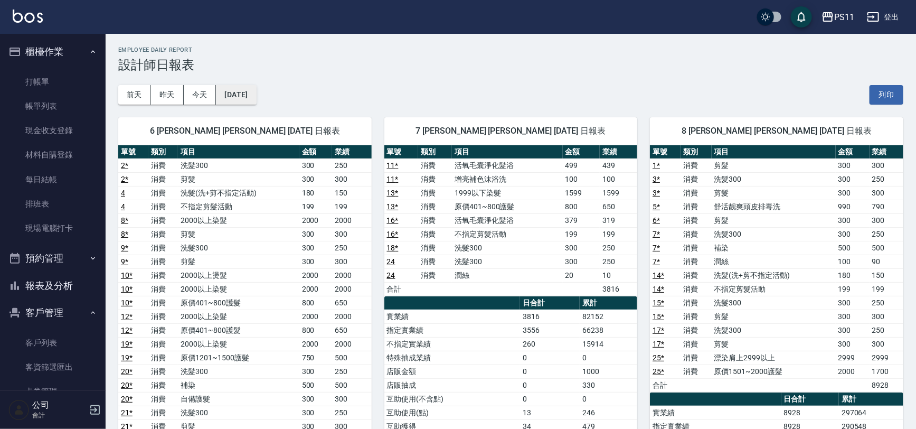
click at [256, 93] on button "[DATE]" at bounding box center [236, 95] width 40 height 20
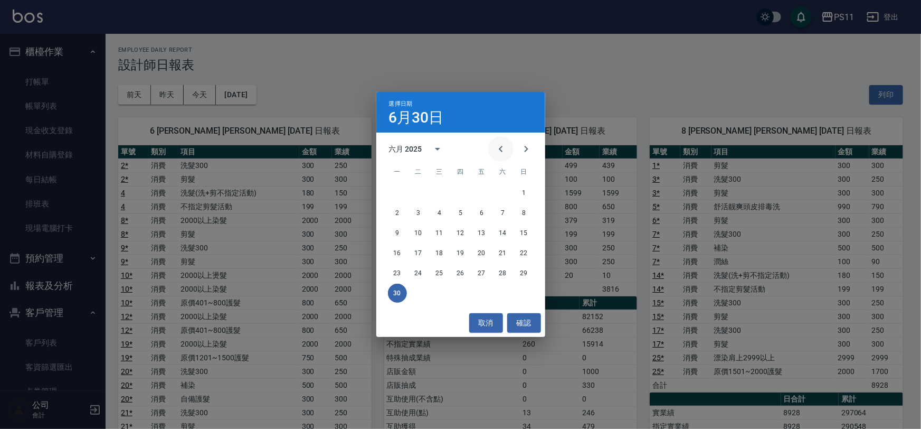
click at [490, 148] on button "Previous month" at bounding box center [500, 148] width 25 height 25
click at [500, 270] on button "31" at bounding box center [502, 272] width 19 height 19
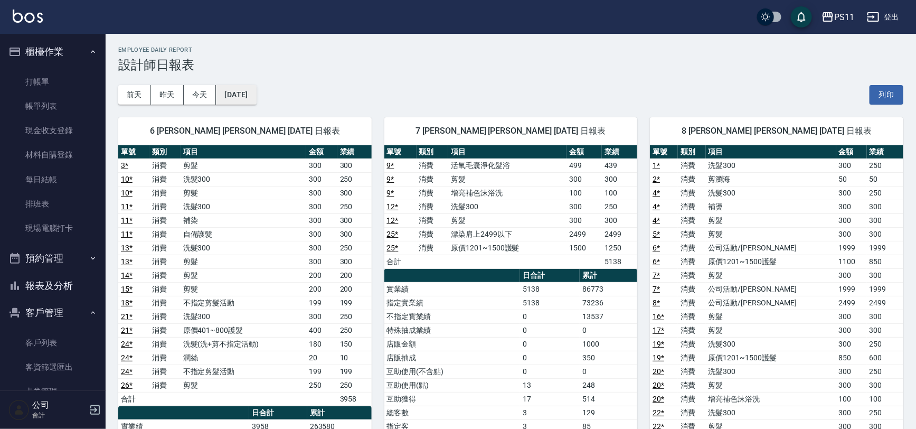
click at [256, 98] on button "[DATE]" at bounding box center [236, 95] width 40 height 20
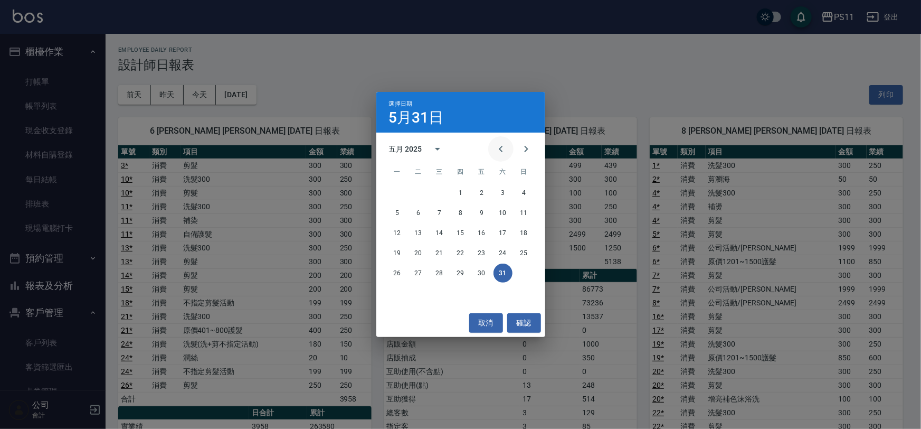
click at [490, 149] on button "Previous month" at bounding box center [500, 148] width 25 height 25
click at [443, 272] on button "30" at bounding box center [439, 272] width 19 height 19
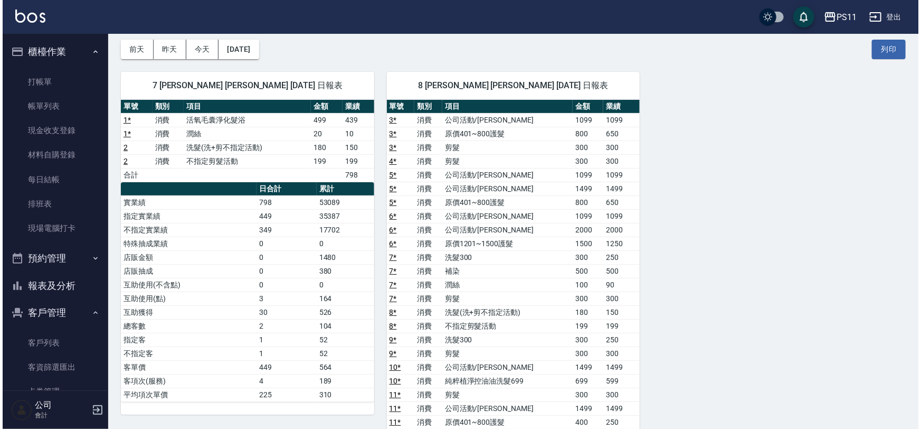
scroll to position [47, 0]
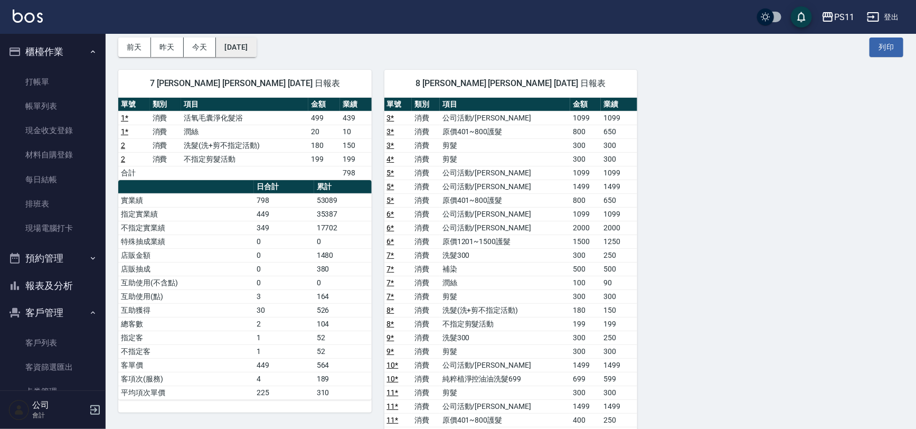
click at [254, 53] on button "[DATE]" at bounding box center [236, 47] width 40 height 20
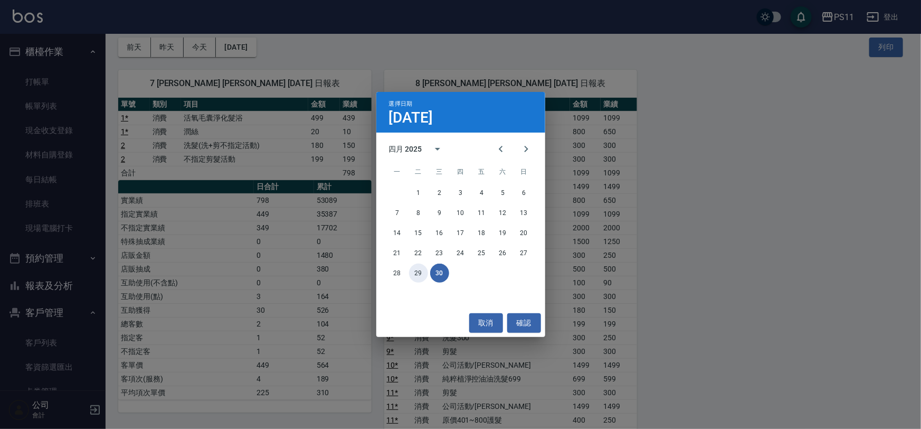
click at [412, 270] on button "29" at bounding box center [418, 272] width 19 height 19
